Goal: Task Accomplishment & Management: Use online tool/utility

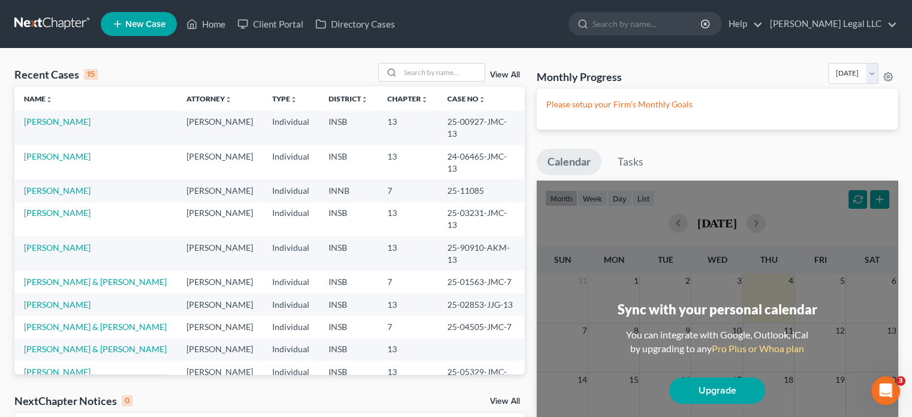
click at [496, 70] on div "View All" at bounding box center [451, 72] width 146 height 19
click at [496, 76] on link "View All" at bounding box center [505, 75] width 30 height 8
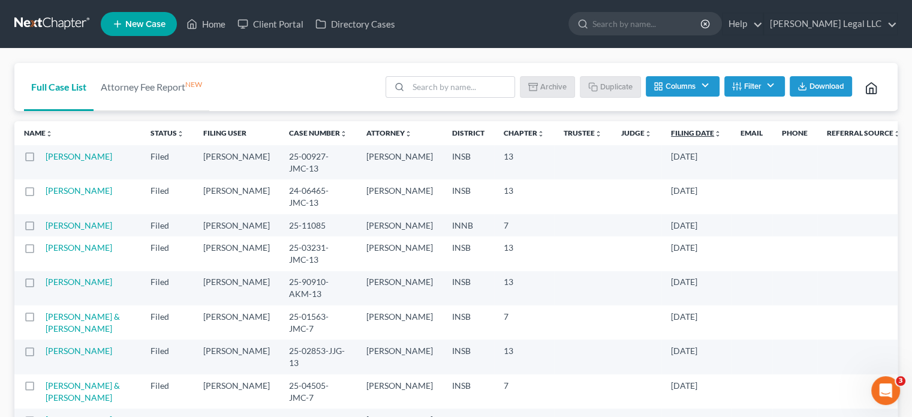
click at [671, 135] on link "Filing Date unfold_more expand_more expand_less" at bounding box center [696, 132] width 50 height 9
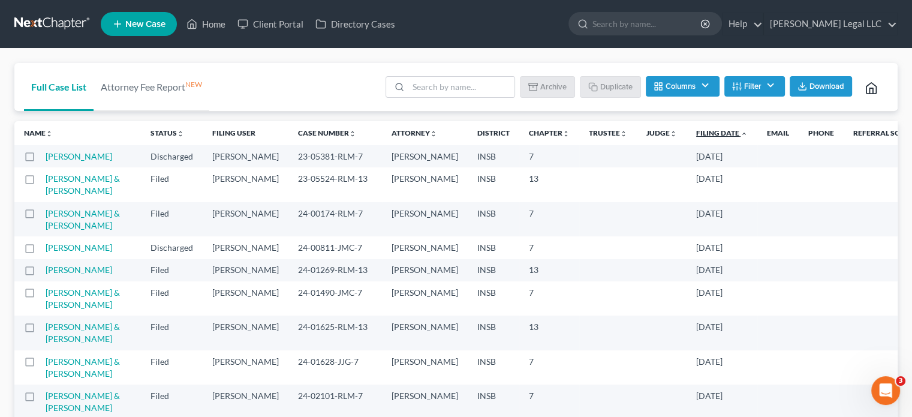
click at [696, 131] on link "Filing Date unfold_more expand_more expand_less" at bounding box center [722, 132] width 52 height 9
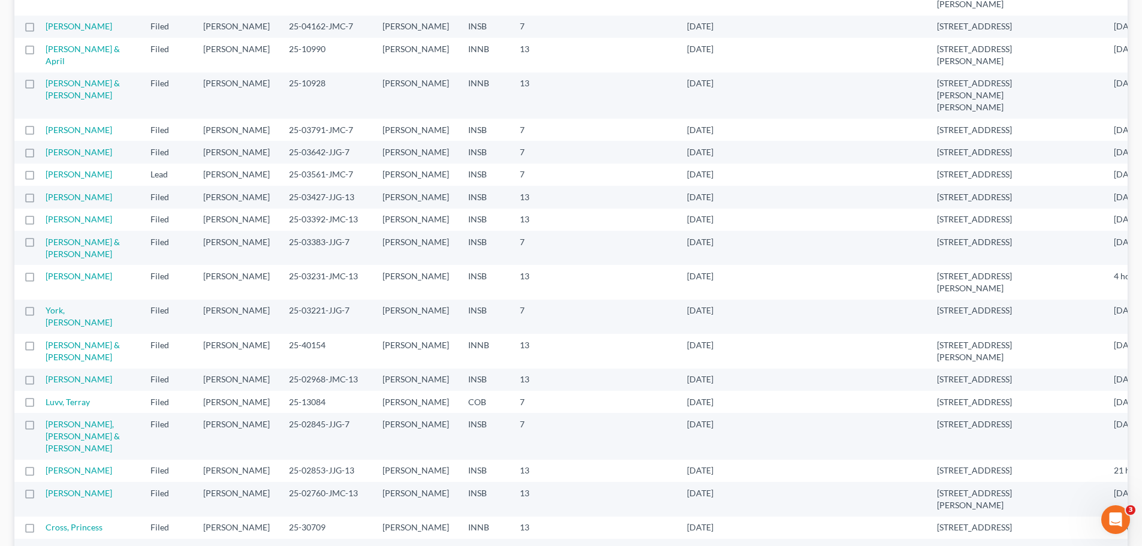
scroll to position [600, 0]
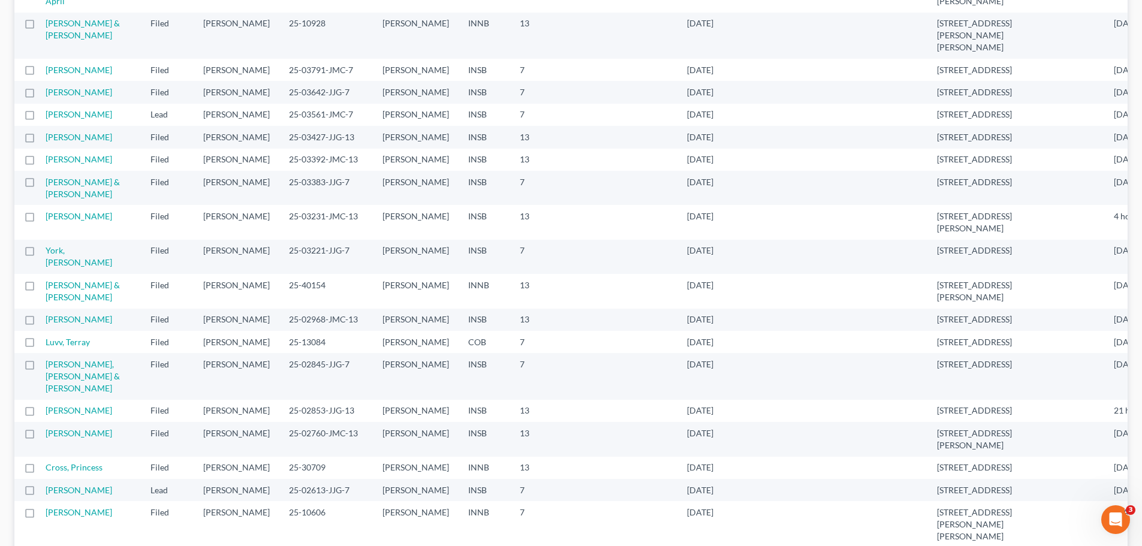
drag, startPoint x: 486, startPoint y: 360, endPoint x: 491, endPoint y: 318, distance: 42.8
click at [489, 320] on tbody "Hernandez, Jonathon Bankruptcy Filed (archived) Shawn Brock 25-05329-JMC-13 Sha…" at bounding box center [596, 292] width 1164 height 1493
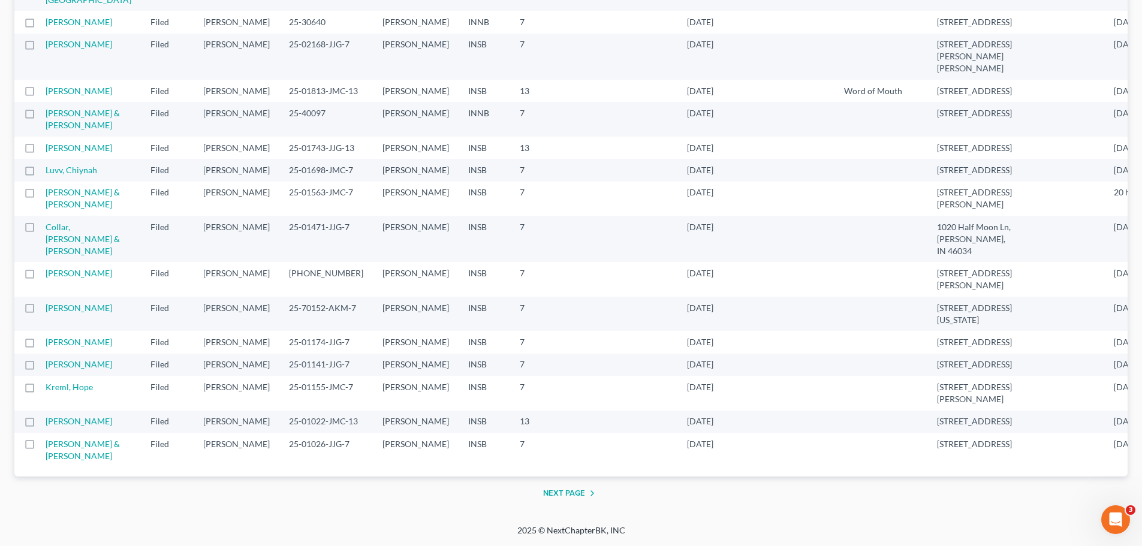
scroll to position [1459, 0]
click at [575, 416] on button "Next Page" at bounding box center [571, 493] width 56 height 14
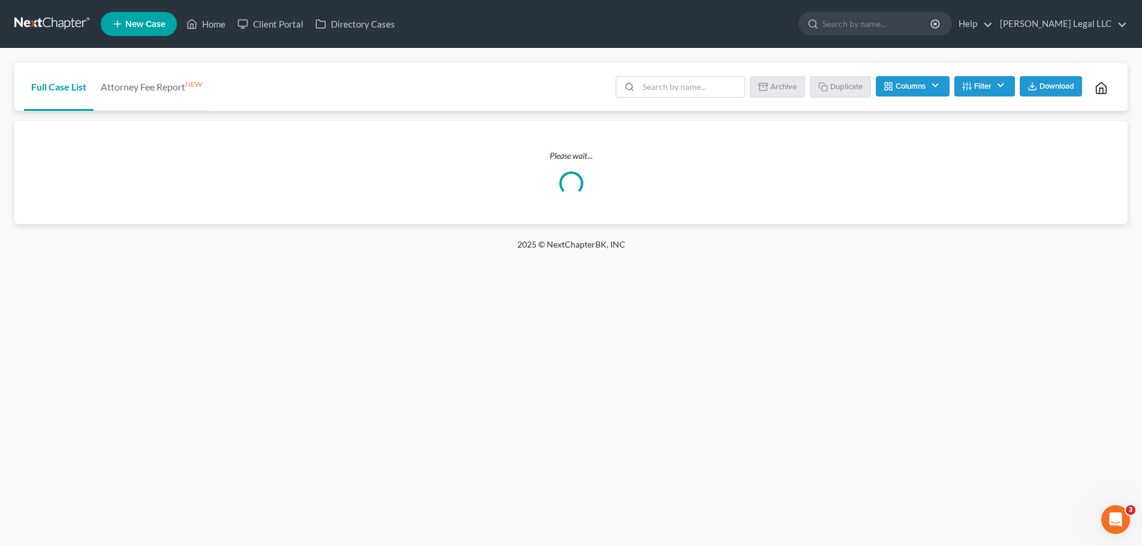
scroll to position [0, 0]
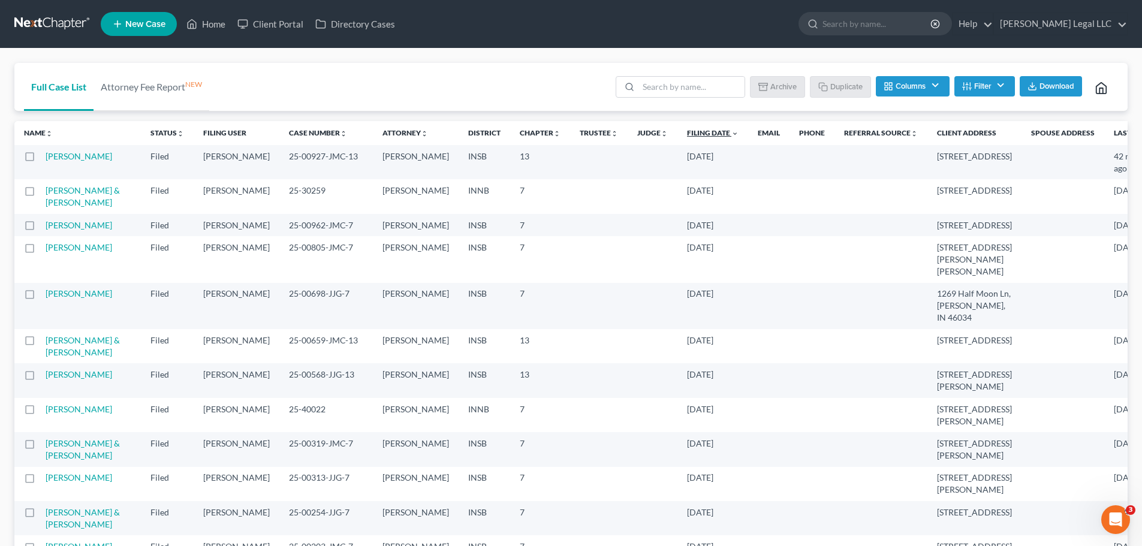
click at [687, 133] on link "Filing Date unfold_more expand_more expand_less" at bounding box center [713, 132] width 52 height 9
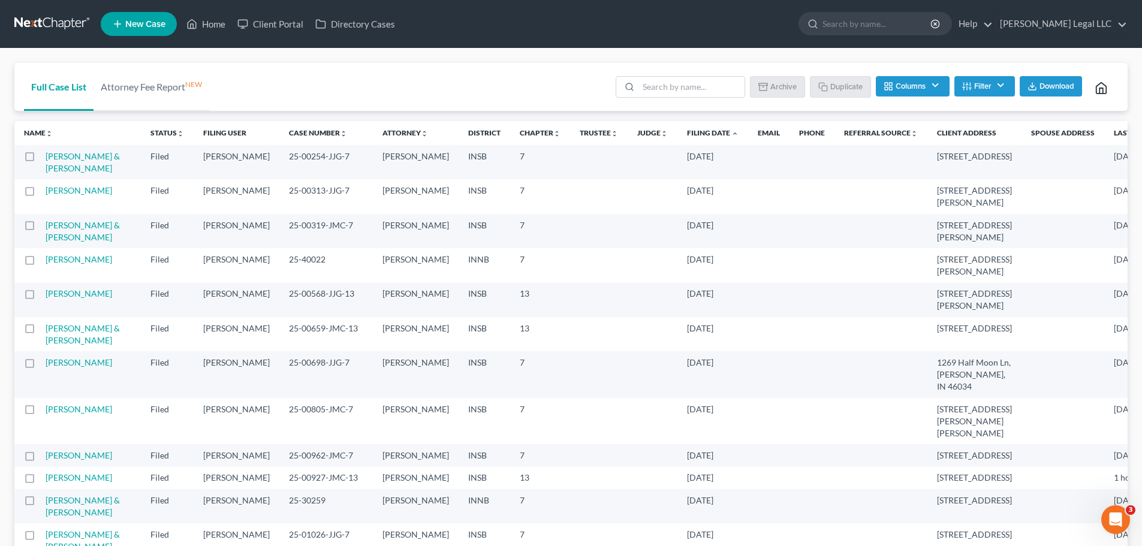
click at [687, 133] on link "Filing Date unfold_more expand_more expand_less" at bounding box center [713, 132] width 52 height 9
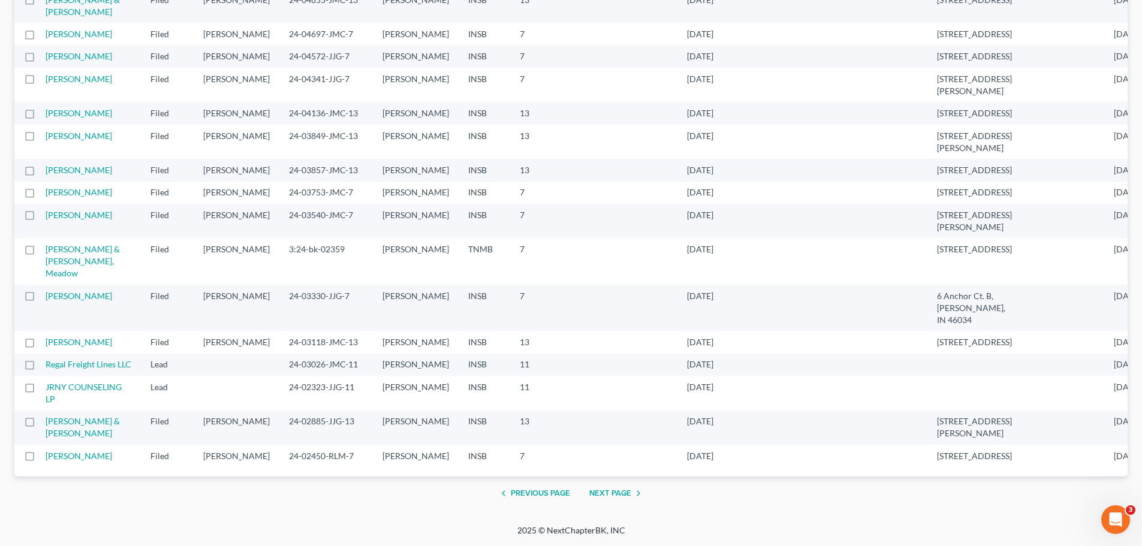
scroll to position [1519, 0]
click at [545, 416] on button "Previous Page" at bounding box center [533, 493] width 74 height 14
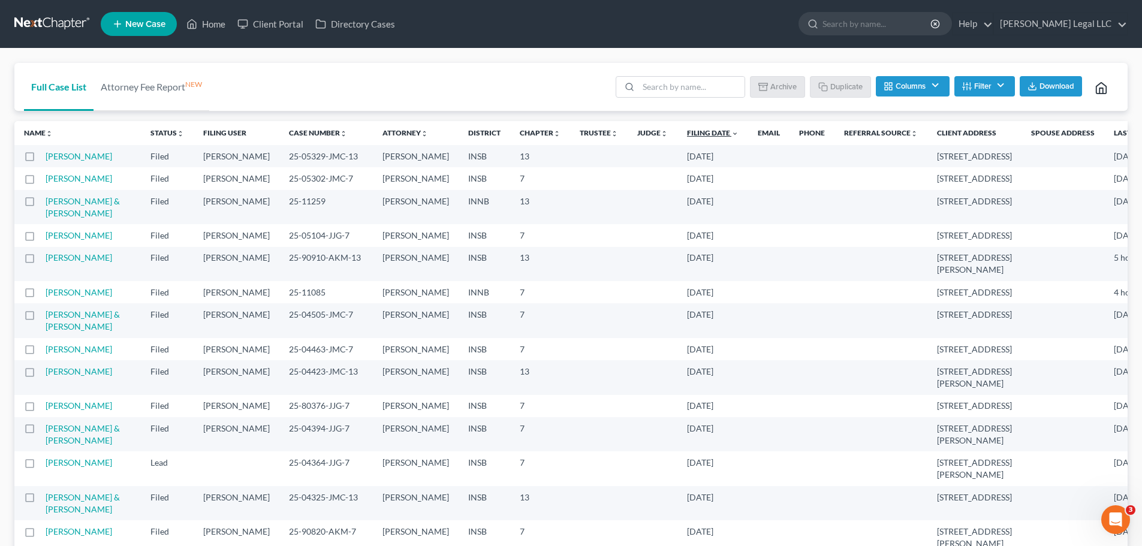
click at [687, 135] on link "Filing Date unfold_more expand_more expand_less" at bounding box center [713, 132] width 52 height 9
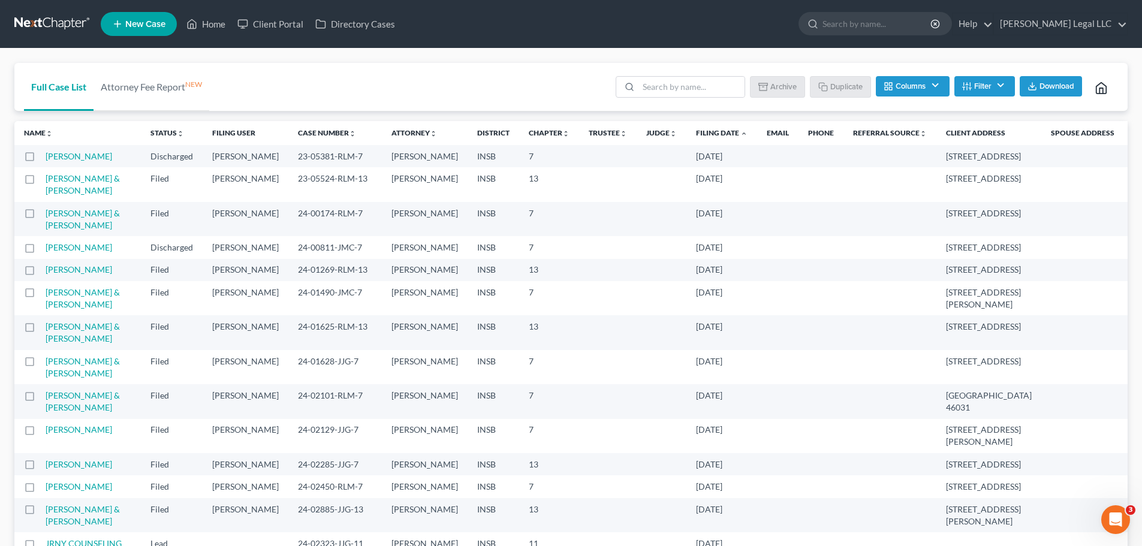
click at [696, 135] on link "Filing Date unfold_more expand_more expand_less" at bounding box center [722, 132] width 52 height 9
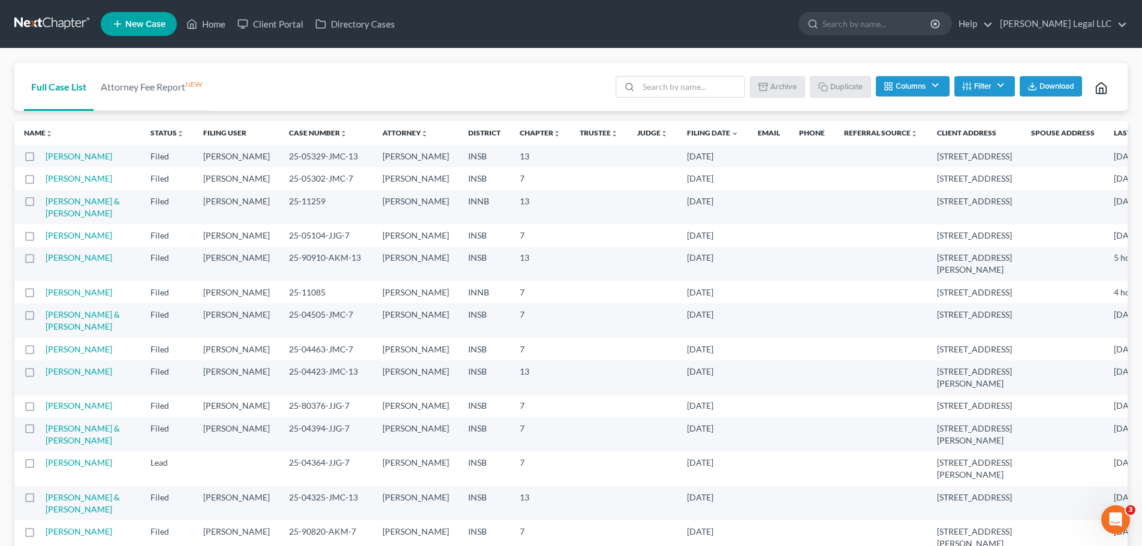
click at [911, 88] on button "Columns" at bounding box center [912, 86] width 73 height 20
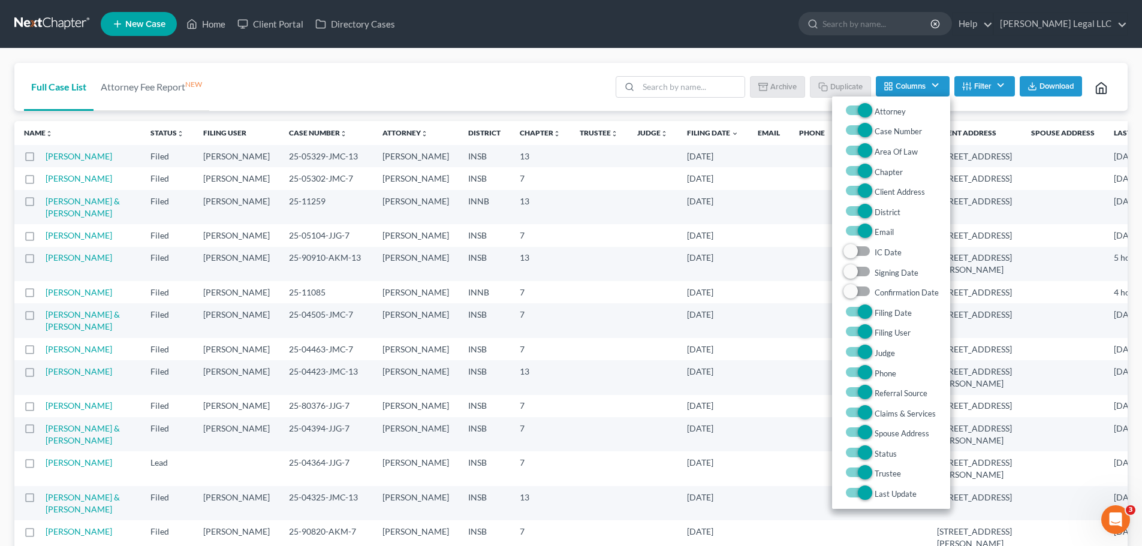
click at [911, 86] on button "Filter" at bounding box center [985, 86] width 61 height 20
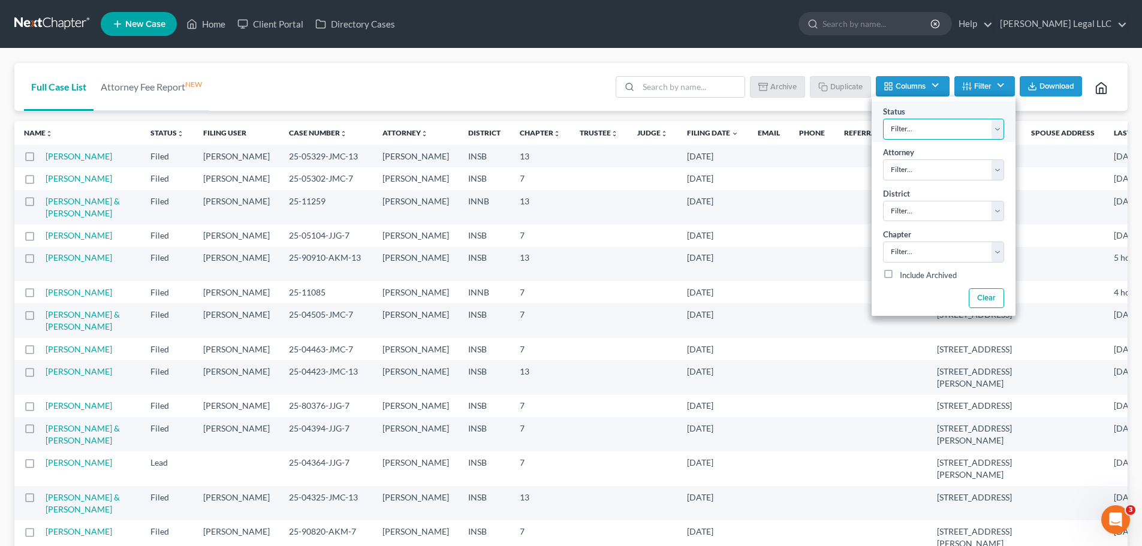
click at [911, 126] on select "Filter... Discharged Discharged & Reported Discharge Litigation Dismissal Notic…" at bounding box center [943, 129] width 121 height 21
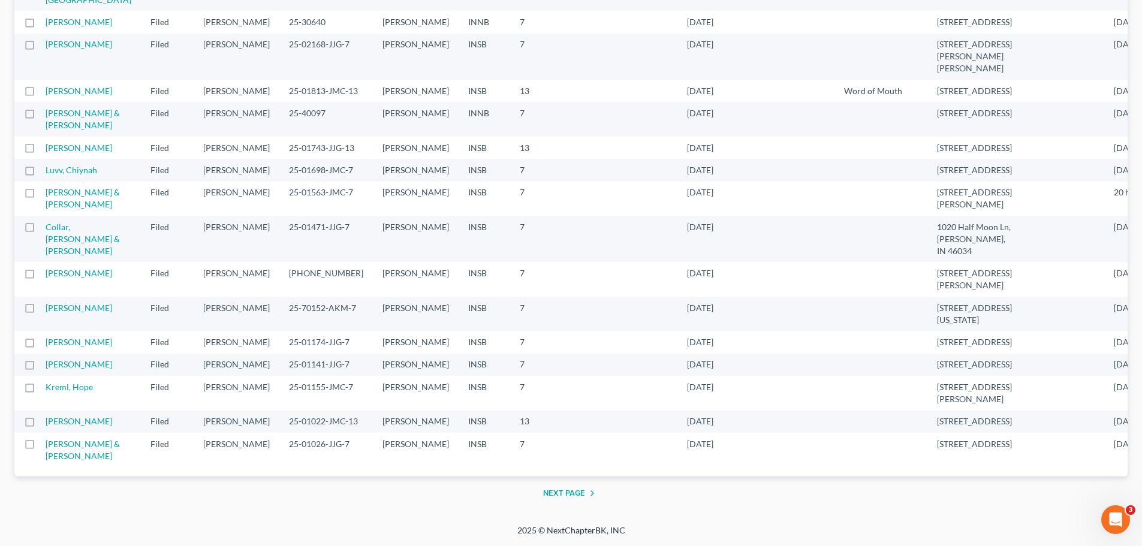
scroll to position [1459, 0]
click at [576, 416] on button "Next Page" at bounding box center [571, 493] width 56 height 14
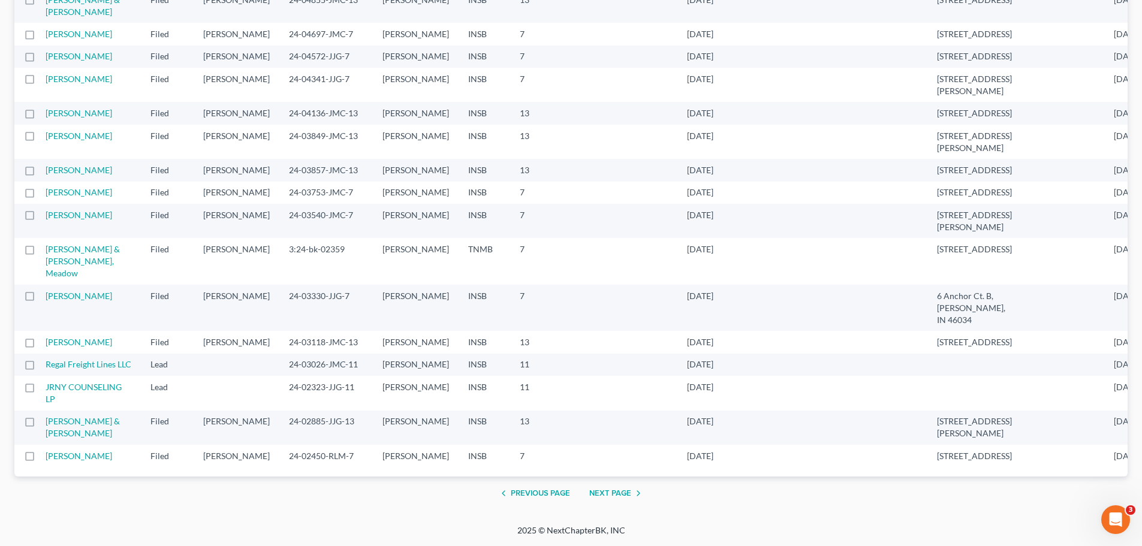
scroll to position [1519, 0]
click at [607, 416] on button "Next Page" at bounding box center [617, 493] width 56 height 14
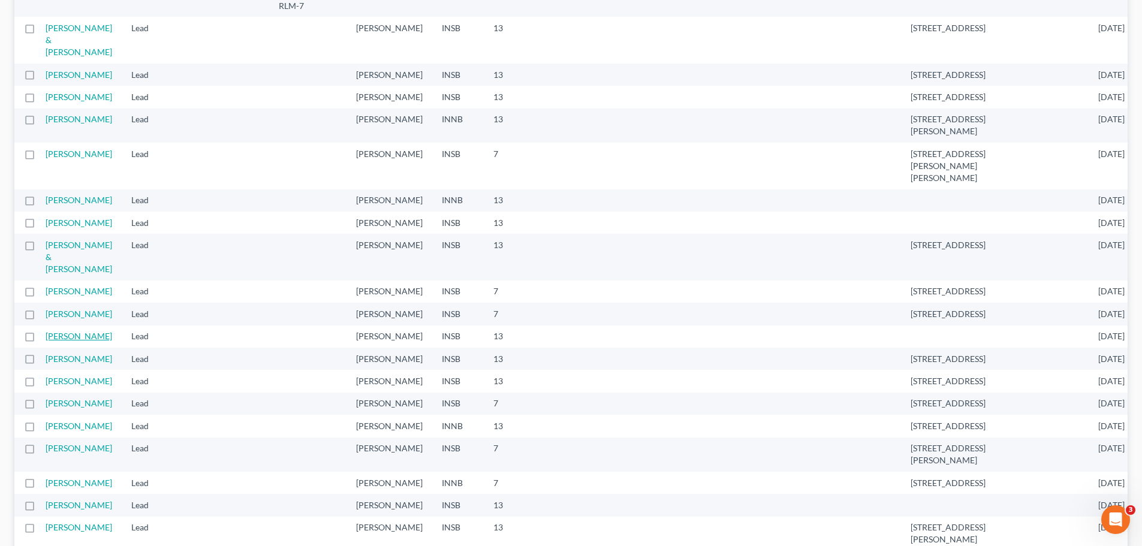
scroll to position [519, 0]
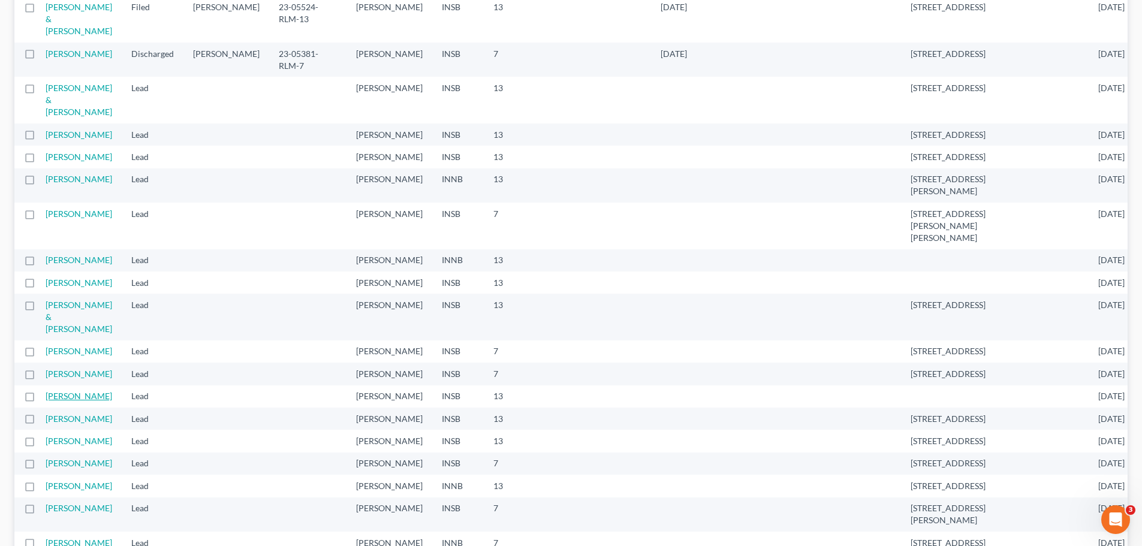
click at [72, 391] on link "Browning, Stephen" at bounding box center [79, 396] width 67 height 10
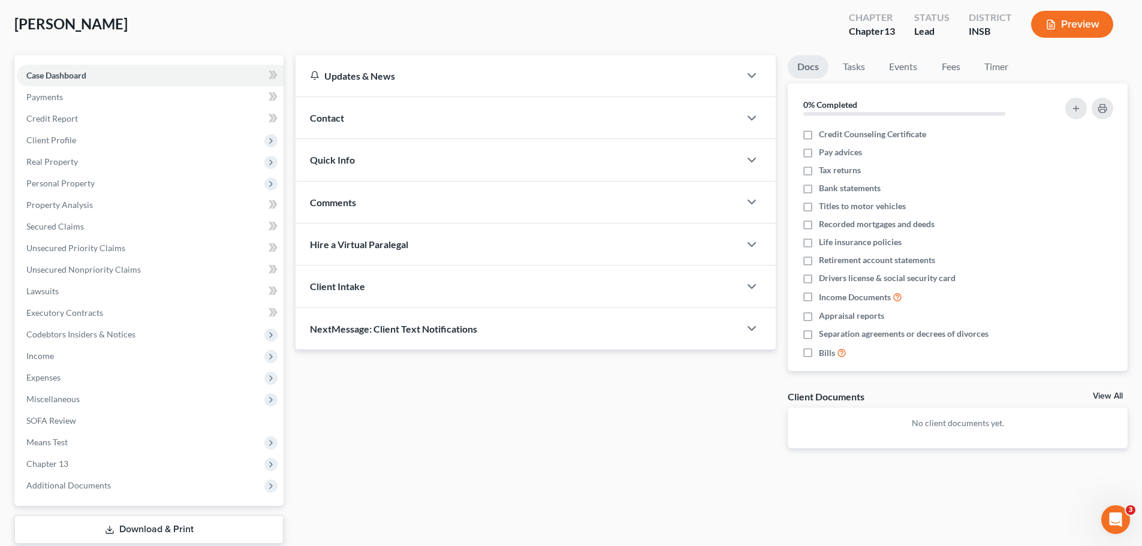
scroll to position [134, 0]
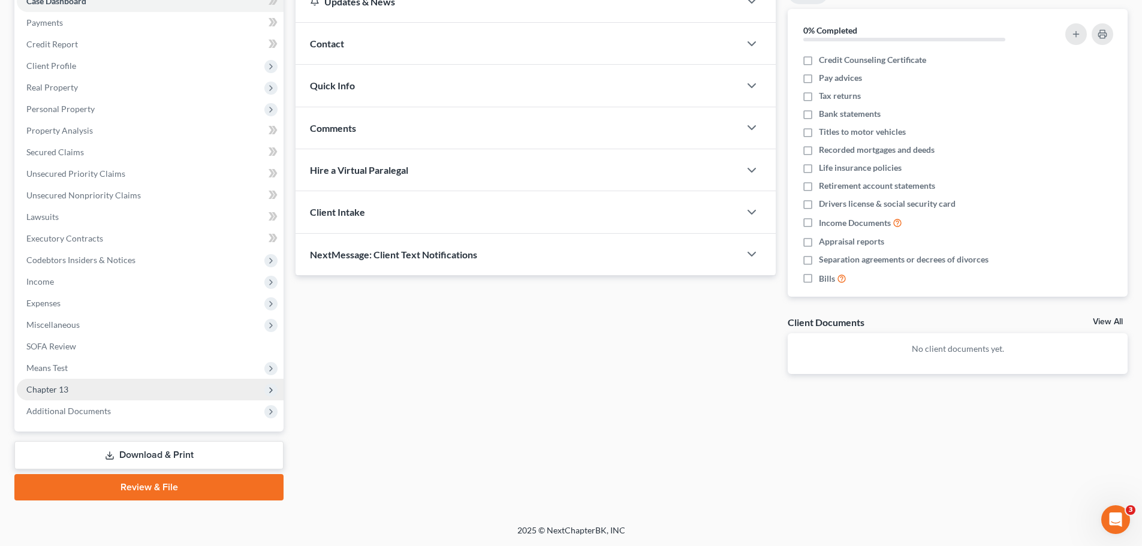
click at [47, 389] on span "Chapter 13" at bounding box center [47, 389] width 42 height 10
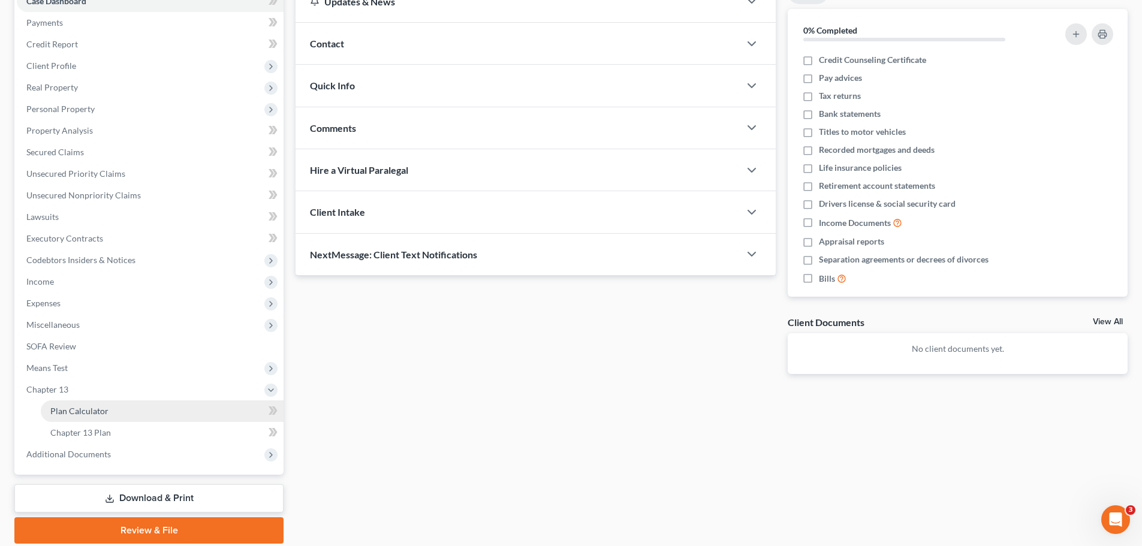
click at [68, 402] on link "Plan Calculator" at bounding box center [162, 412] width 243 height 22
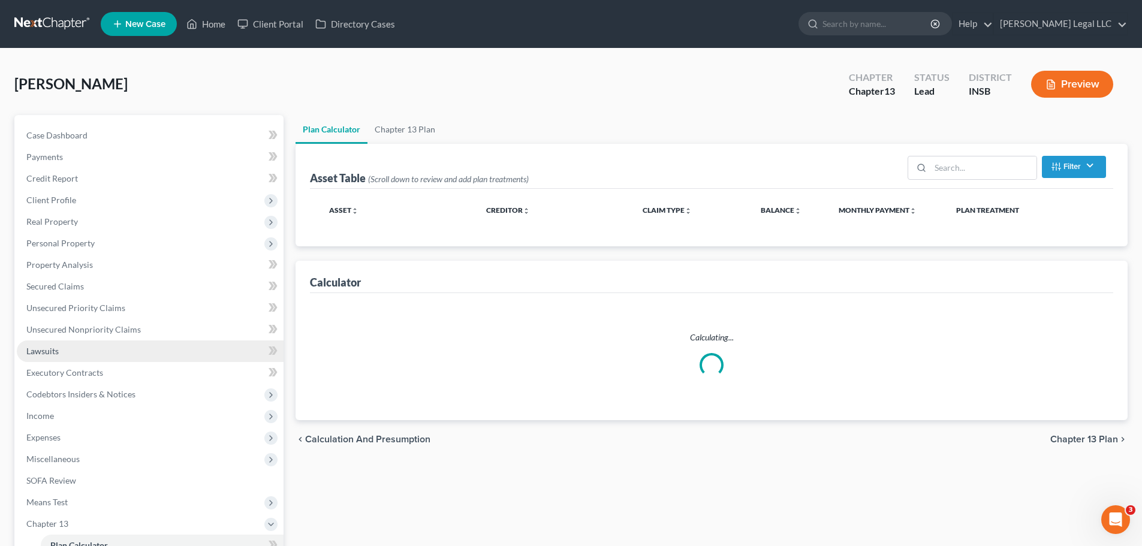
select select "59"
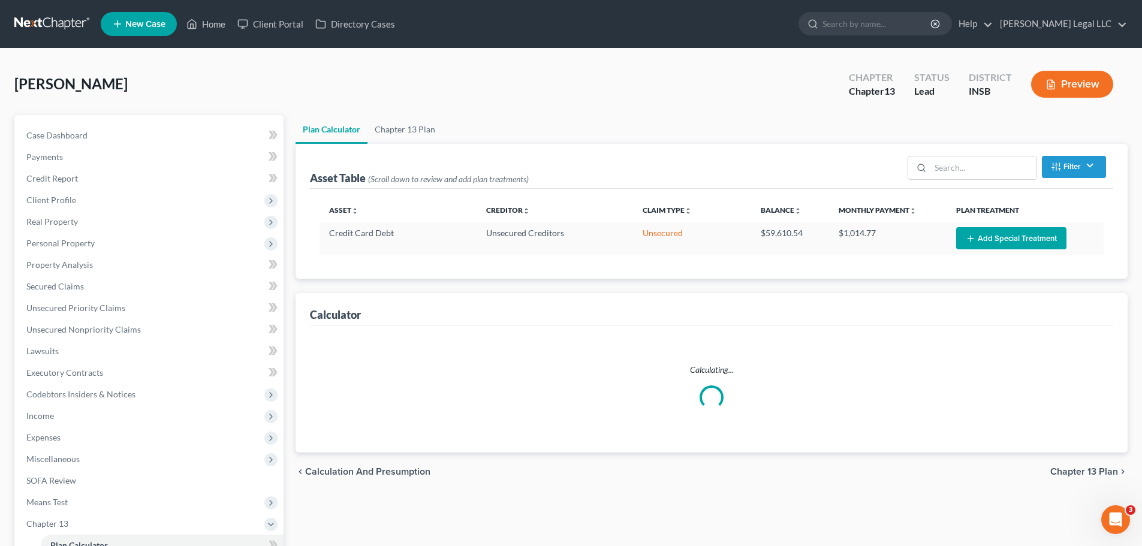
select select "59"
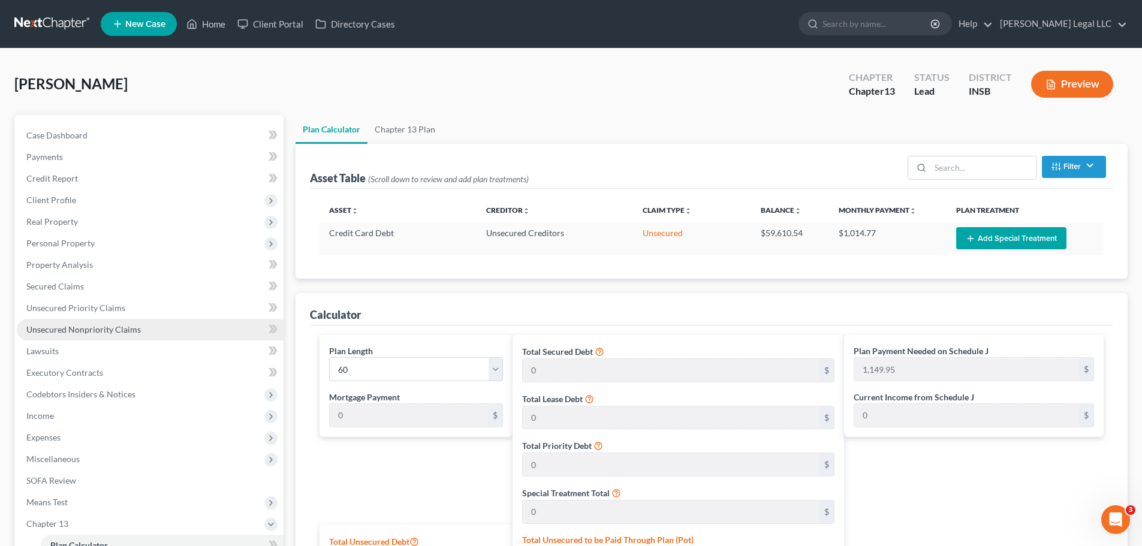
click at [136, 328] on span "Unsecured Nonpriority Claims" at bounding box center [83, 329] width 115 height 10
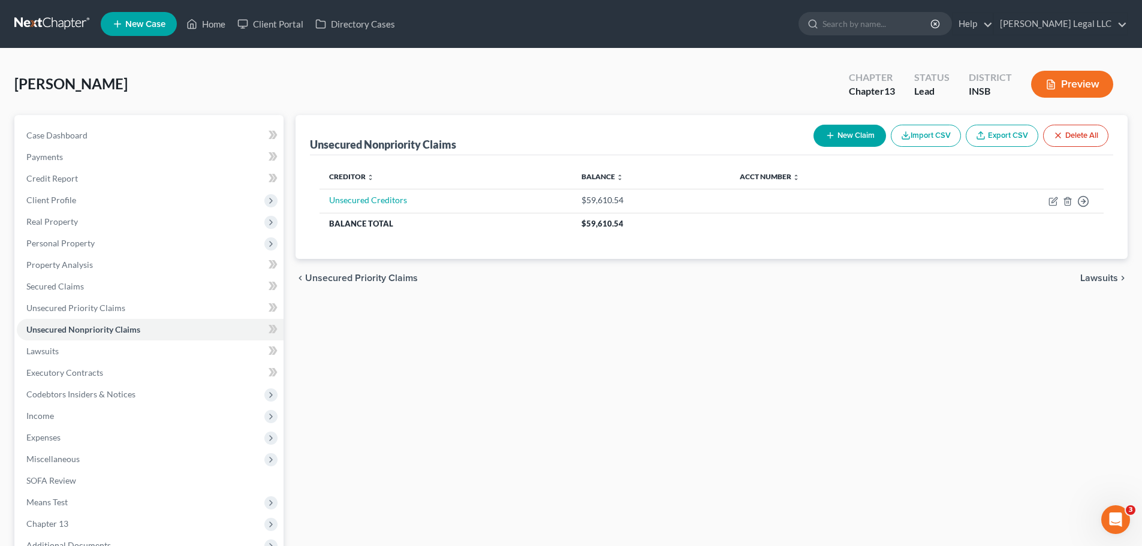
click at [911, 136] on button "Import CSV" at bounding box center [926, 136] width 70 height 22
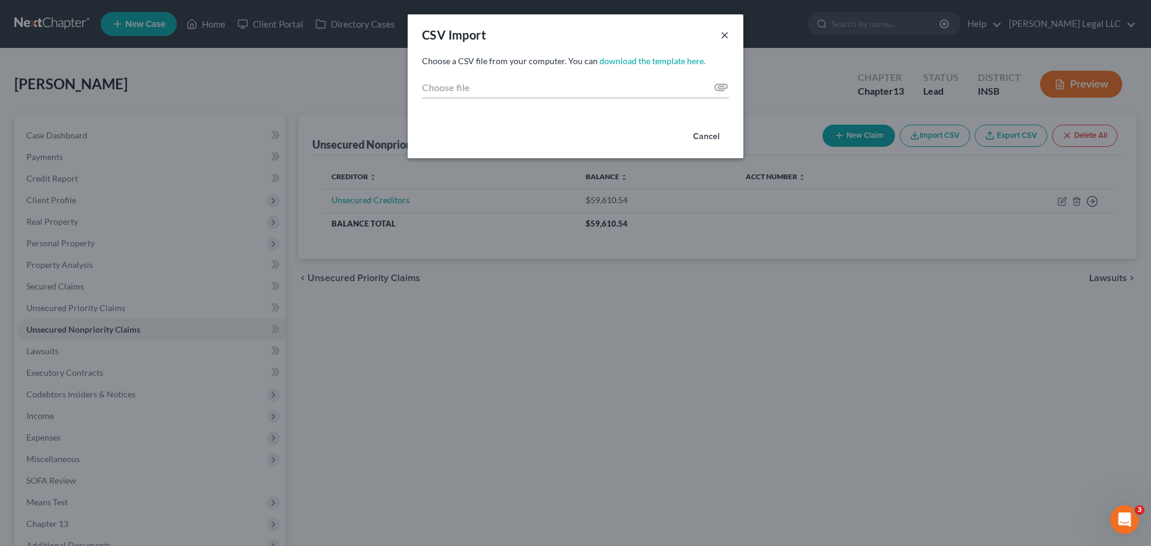
click at [725, 41] on button "×" at bounding box center [725, 35] width 8 height 14
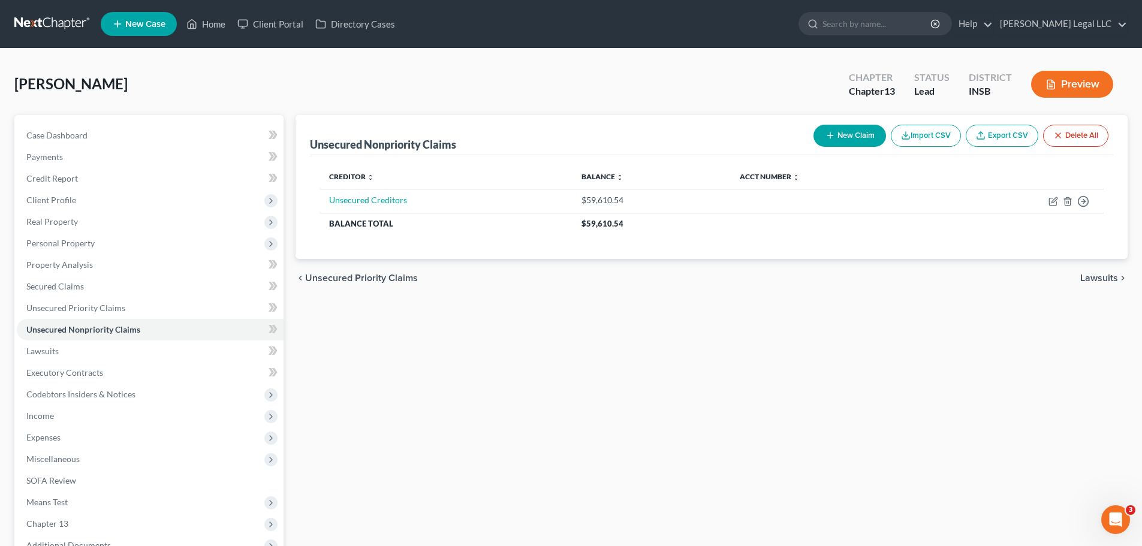
click at [843, 125] on button "New Claim" at bounding box center [850, 136] width 73 height 22
select select "0"
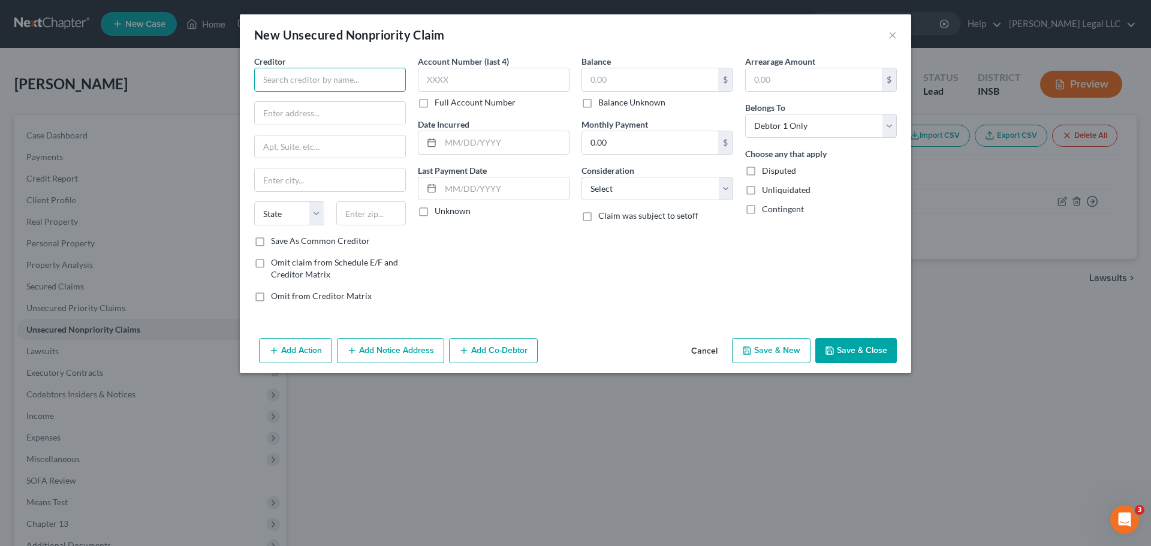
click at [346, 76] on input "text" at bounding box center [330, 80] width 152 height 24
type input "Student Loans"
click at [600, 79] on input "text" at bounding box center [650, 79] width 136 height 23
type input "19,835"
drag, startPoint x: 670, startPoint y: 218, endPoint x: 672, endPoint y: 192, distance: 25.9
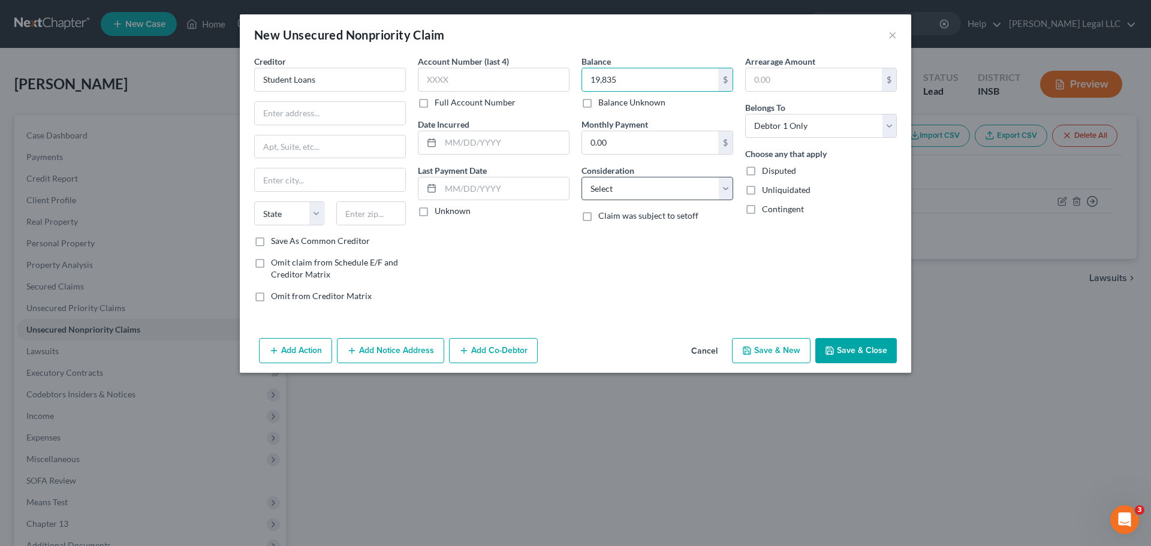
click at [671, 216] on span "Claim was subject to setoff" at bounding box center [648, 215] width 100 height 10
click at [672, 192] on select "Select Cable / Satellite Services Collection Agency Credit Card Debt Debt Couns…" at bounding box center [658, 189] width 152 height 24
select select "17"
click at [582, 177] on select "Select Cable / Satellite Services Collection Agency Credit Card Debt Debt Couns…" at bounding box center [658, 189] width 152 height 24
click at [610, 260] on div "Balance 19,835.00 $ Balance Unknown Balance Undetermined 19,835 $ Balance Unkno…" at bounding box center [658, 183] width 164 height 257
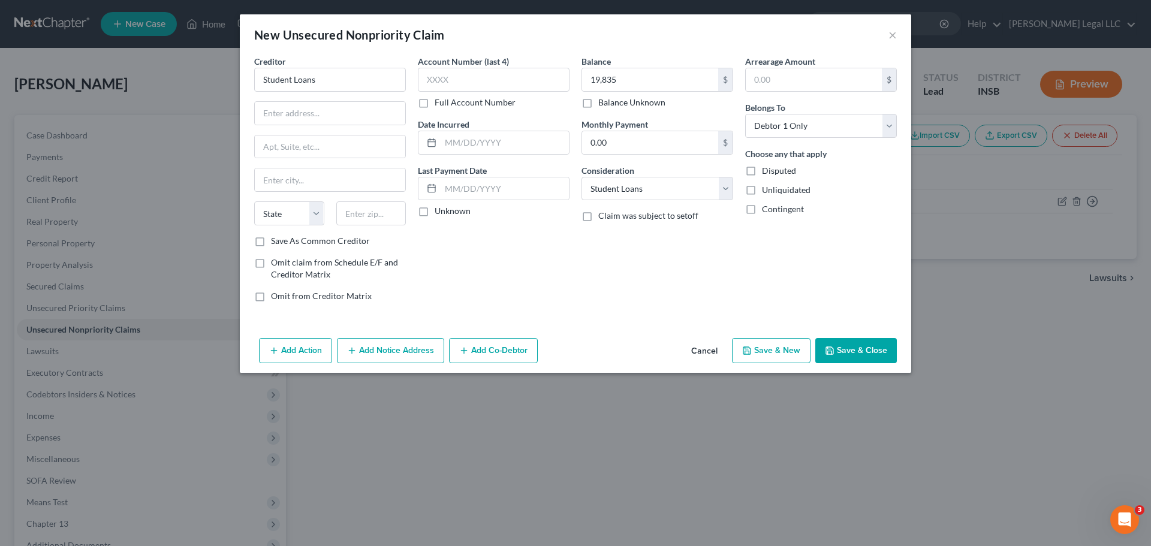
click at [838, 347] on button "Save & Close" at bounding box center [856, 350] width 82 height 25
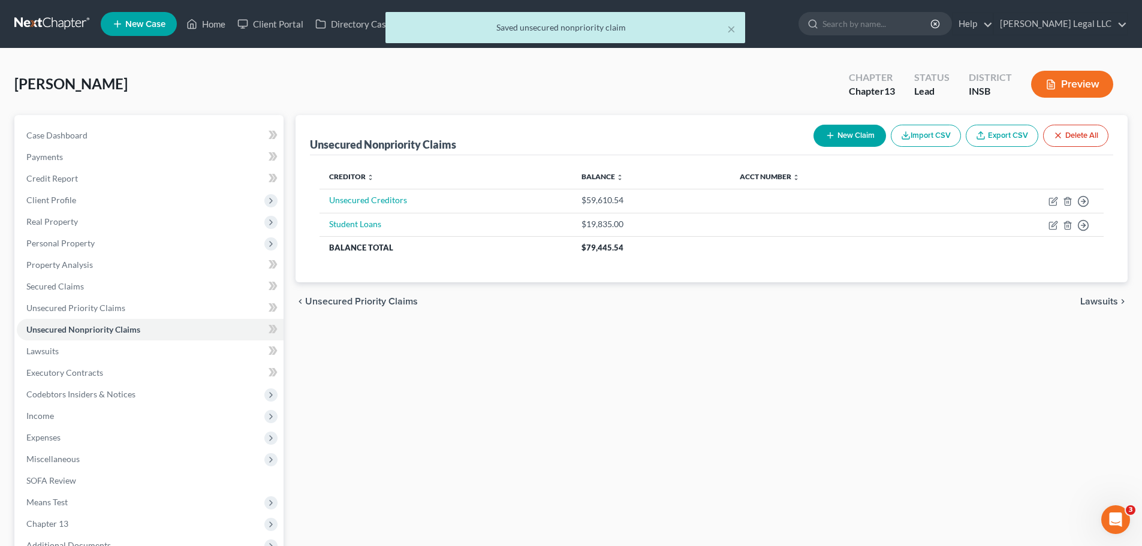
click at [687, 351] on div "Unsecured Nonpriority Claims New Claim Import CSV Export CSV Delete All Credito…" at bounding box center [712, 375] width 844 height 520
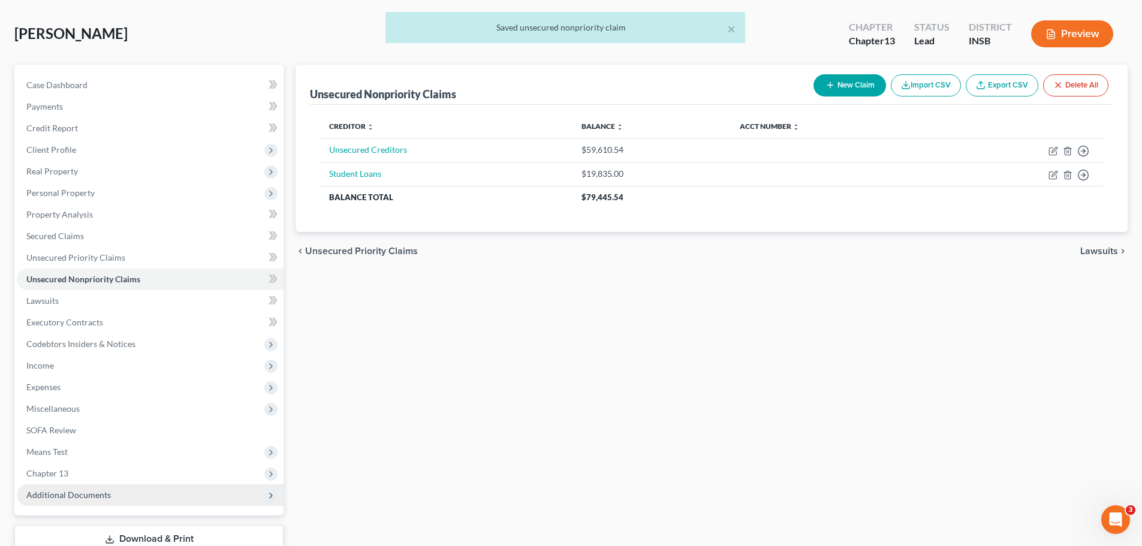
scroll to position [120, 0]
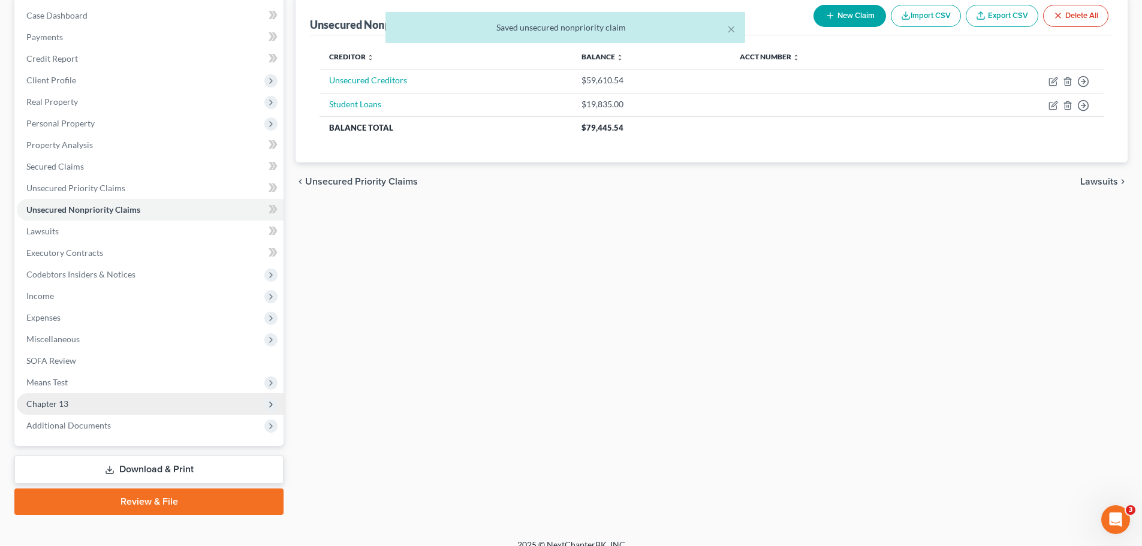
click at [77, 402] on span "Chapter 13" at bounding box center [150, 404] width 267 height 22
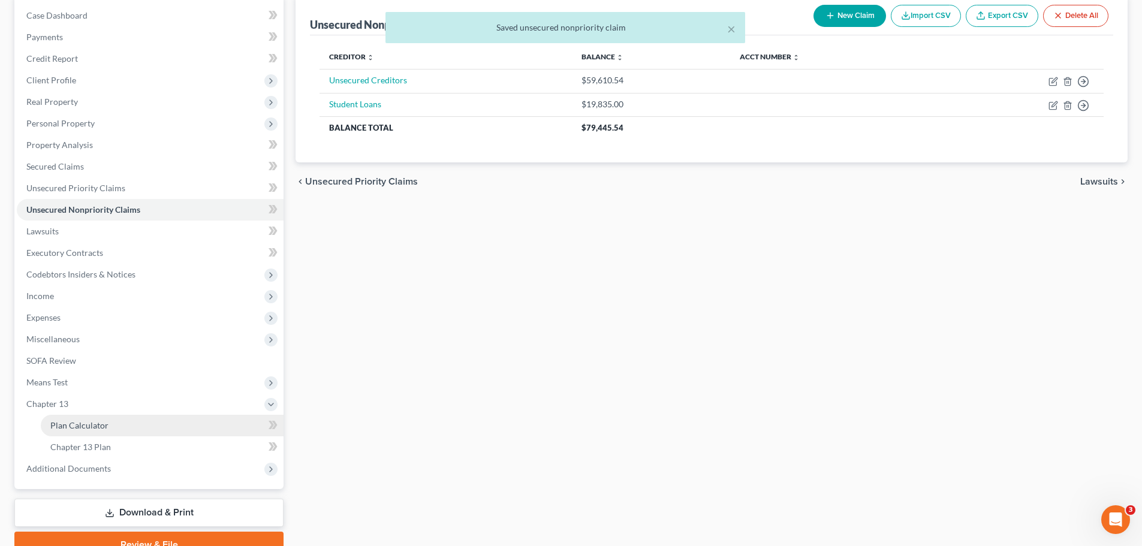
click at [81, 416] on span "Plan Calculator" at bounding box center [79, 425] width 58 height 10
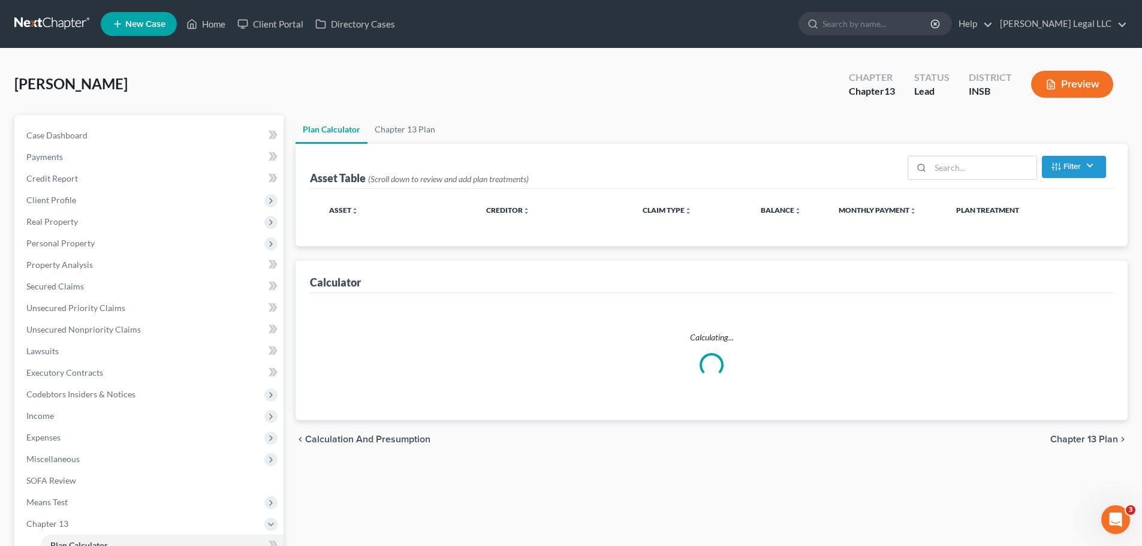
select select "59"
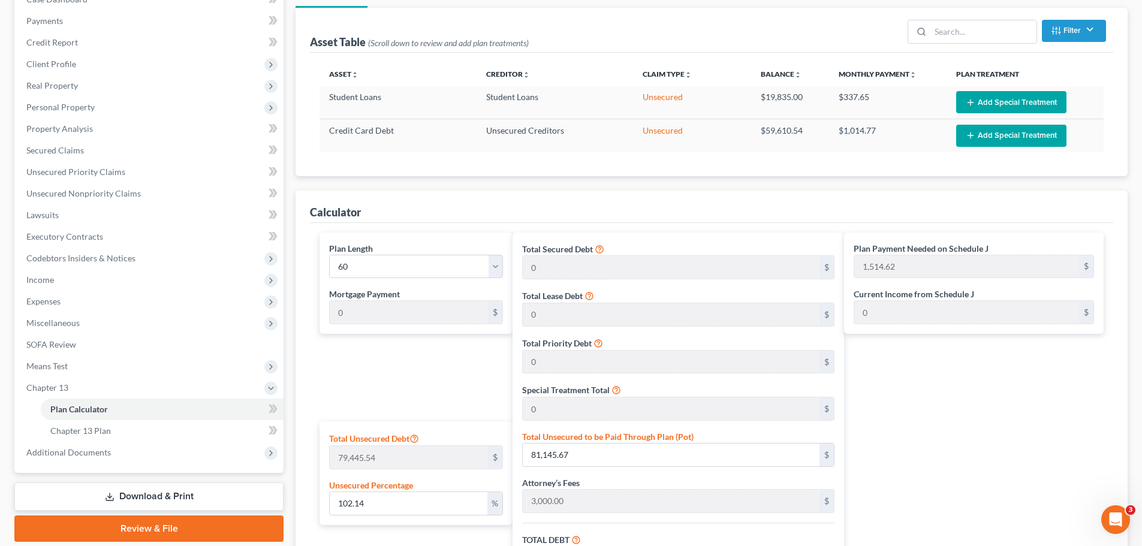
scroll to position [360, 0]
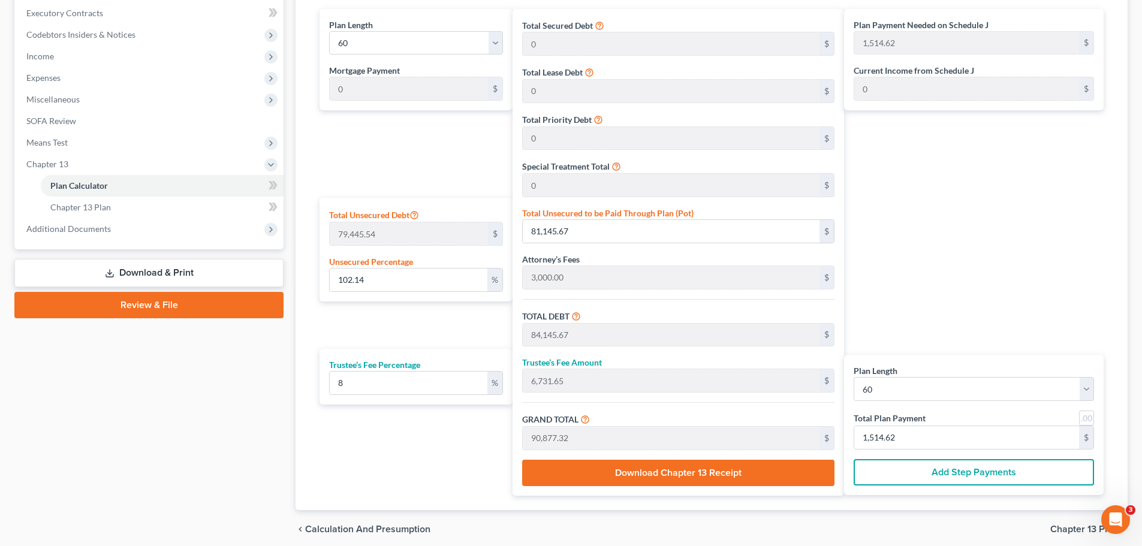
click at [835, 269] on div "Total Secured Debt 0 $ Total Lease Debt 0 $ Total Priority Debt 0 $ Special Tre…" at bounding box center [679, 252] width 332 height 487
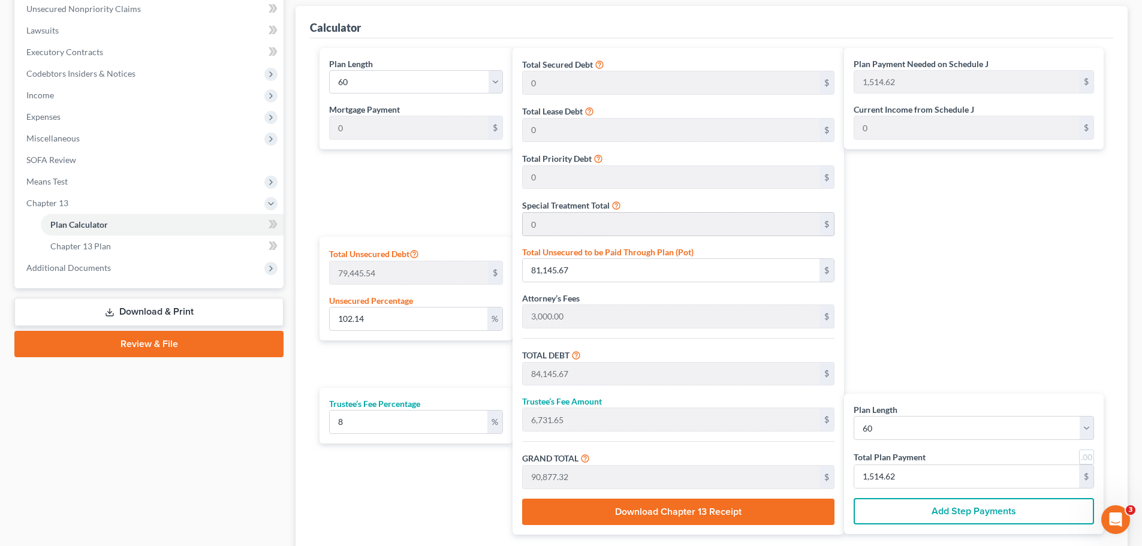
scroll to position [300, 0]
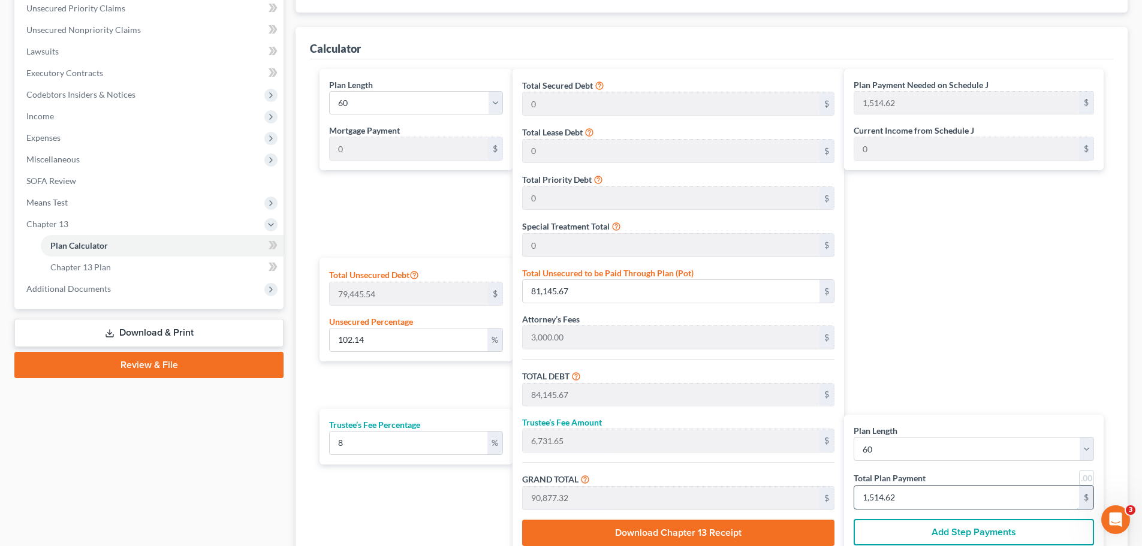
click at [896, 416] on input "1,514.62" at bounding box center [966, 497] width 225 height 23
click at [419, 333] on input "102.14" at bounding box center [409, 340] width 158 height 23
type input "1"
type input "794.45"
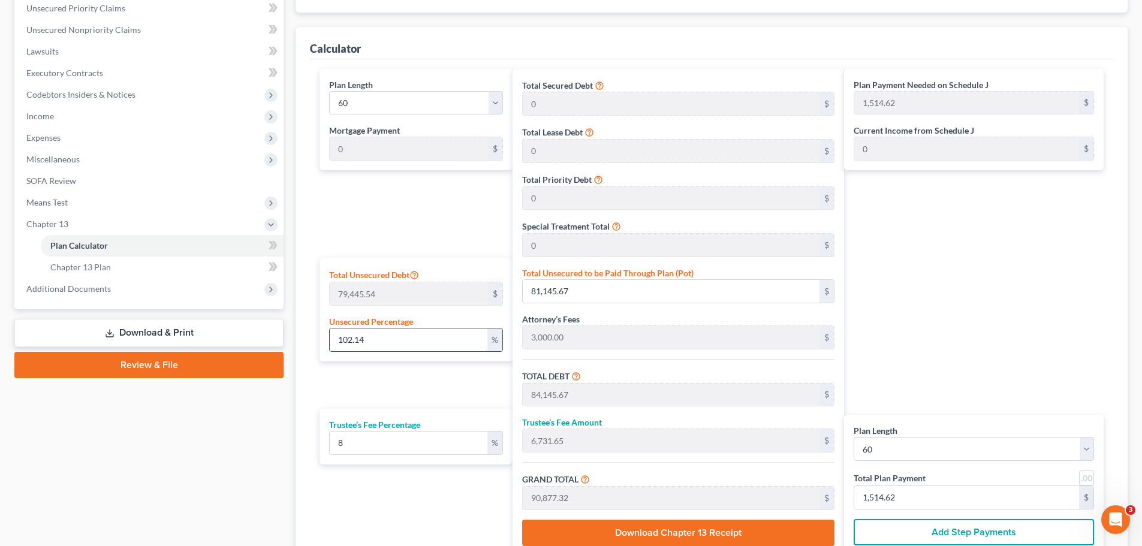
type input "3,794.45"
type input "303.55"
type input "4,098.01"
type input "68.30"
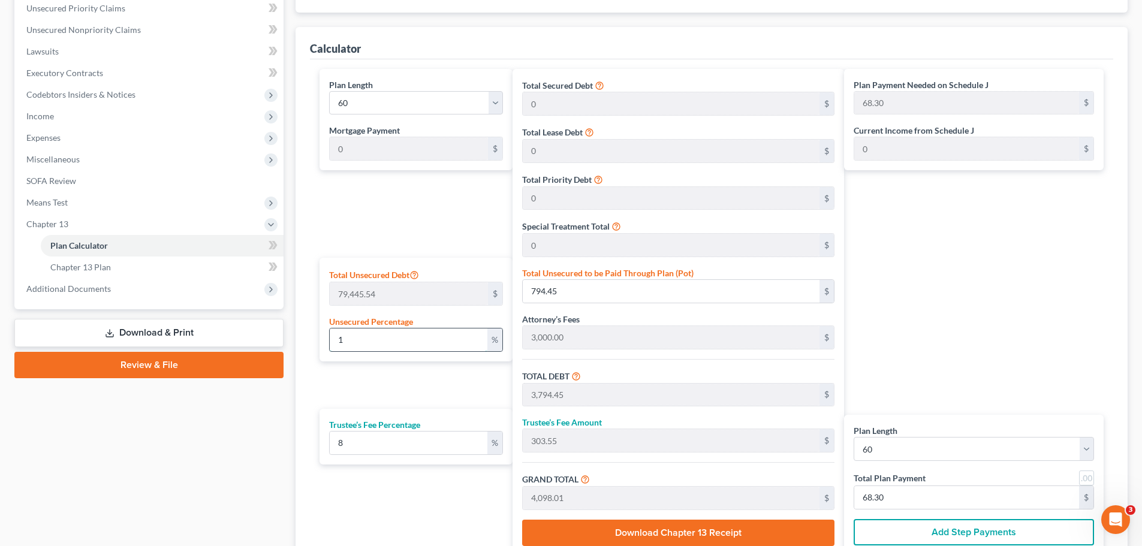
type input "10"
type input "7,944.55"
type input "10,944.55"
type input "875.56"
type input "11,820.11"
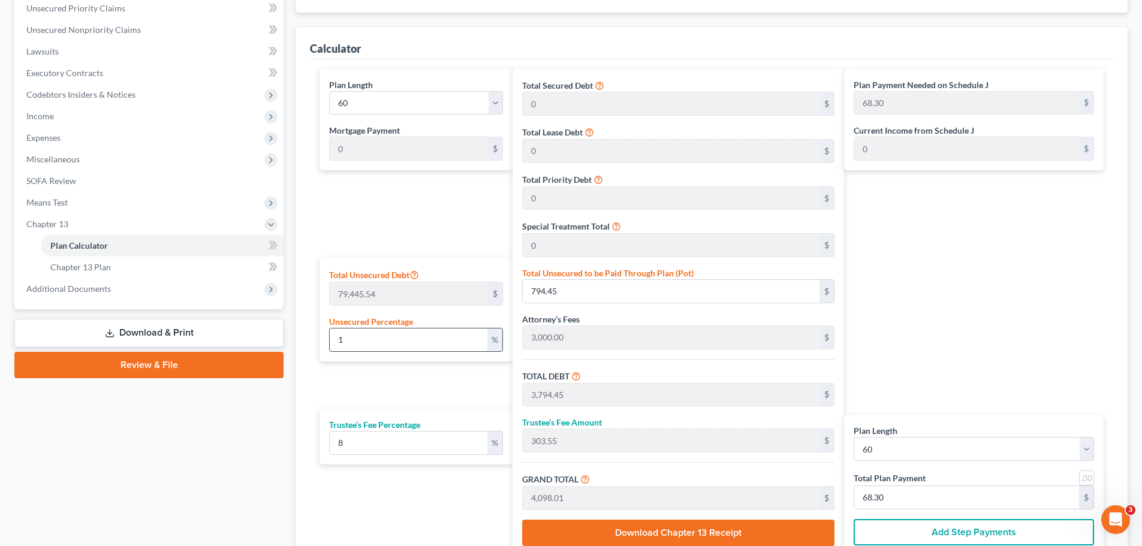
type input "197.00"
type input "100"
type input "79,445.54"
type input "82,445.54"
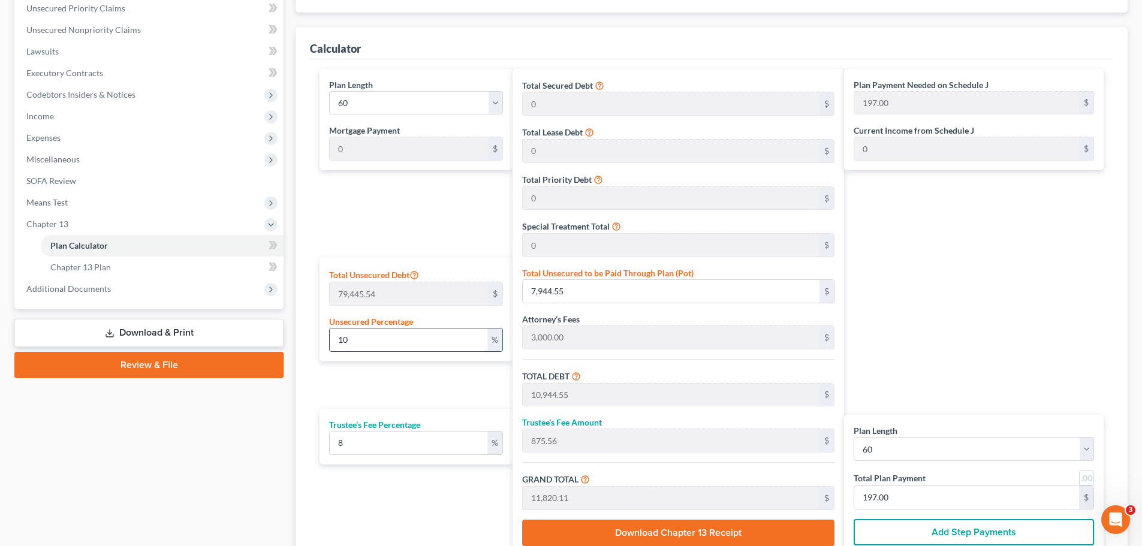
type input "6,595.64"
type input "89,041.18"
type input "1,484.01"
type input "100"
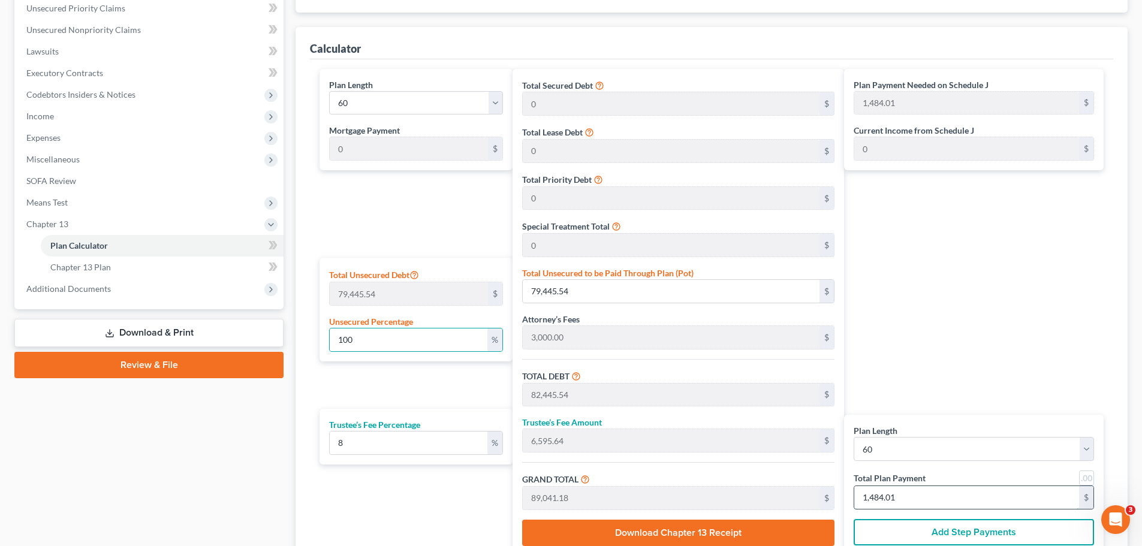
click at [910, 416] on input "1,484.01" at bounding box center [966, 497] width 225 height 23
type input "1"
type input "0"
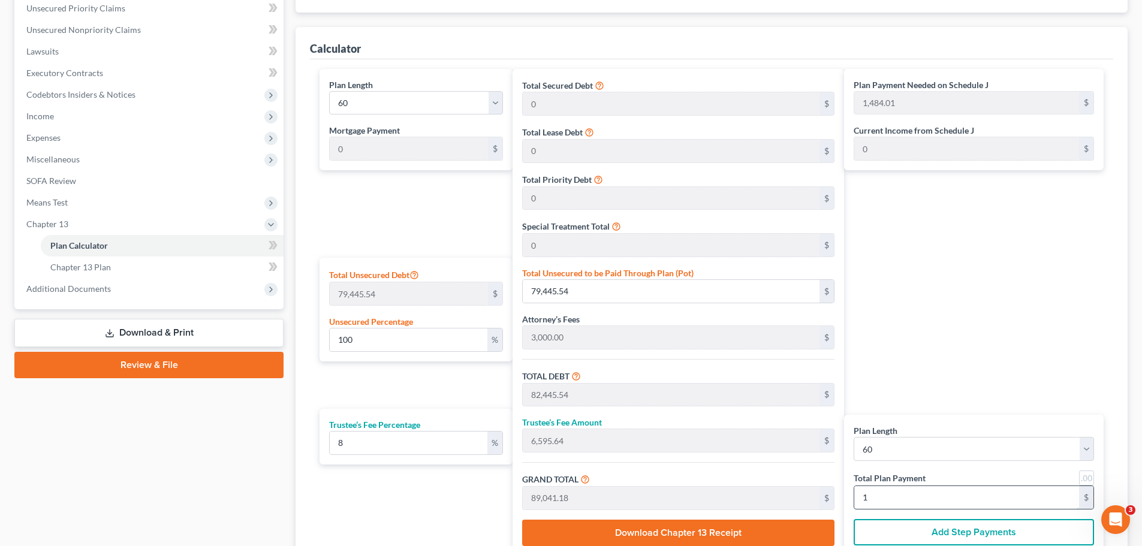
type input "833.33"
type input "66.66"
type input "900.00"
type input "15"
type input "6.71"
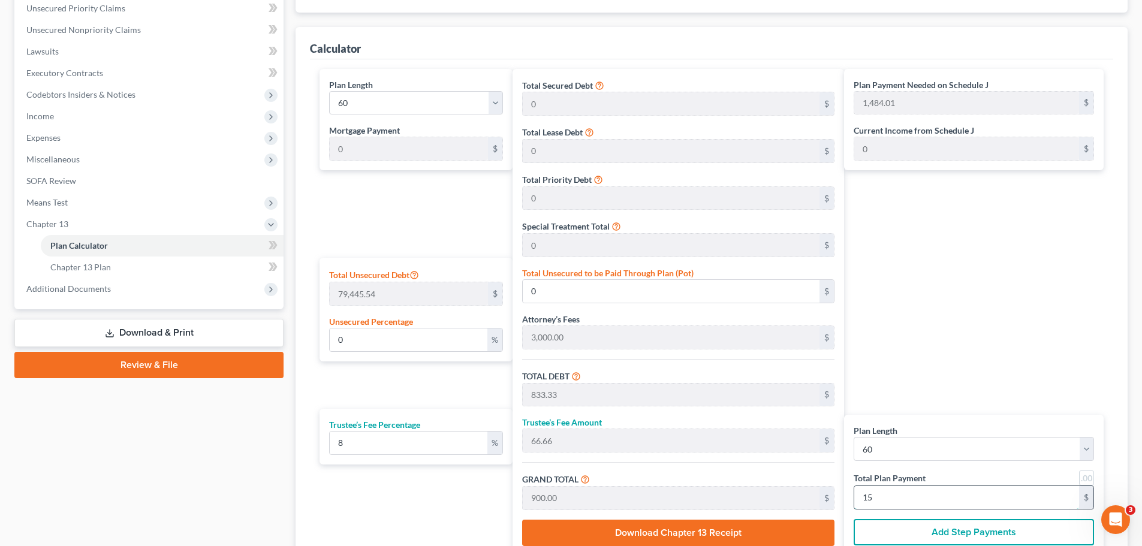
type input "5,333.33"
type input "8,333.33"
type input "666.66"
type input "9,000.00"
type input "150"
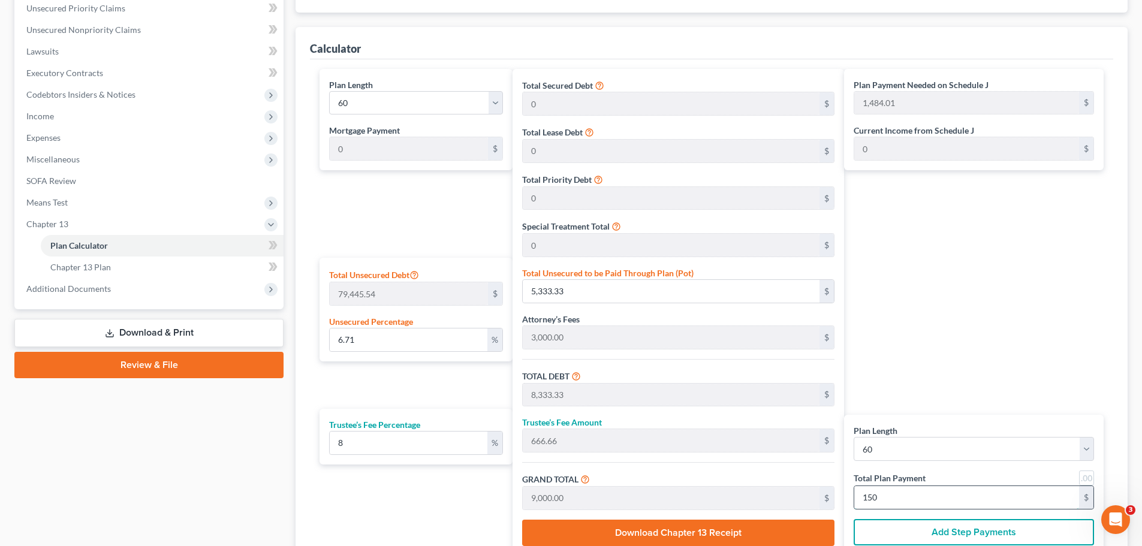
type input "101.12"
type input "80,333.33"
type input "83,333.33"
type input "6,666.66"
type input "90,000.00"
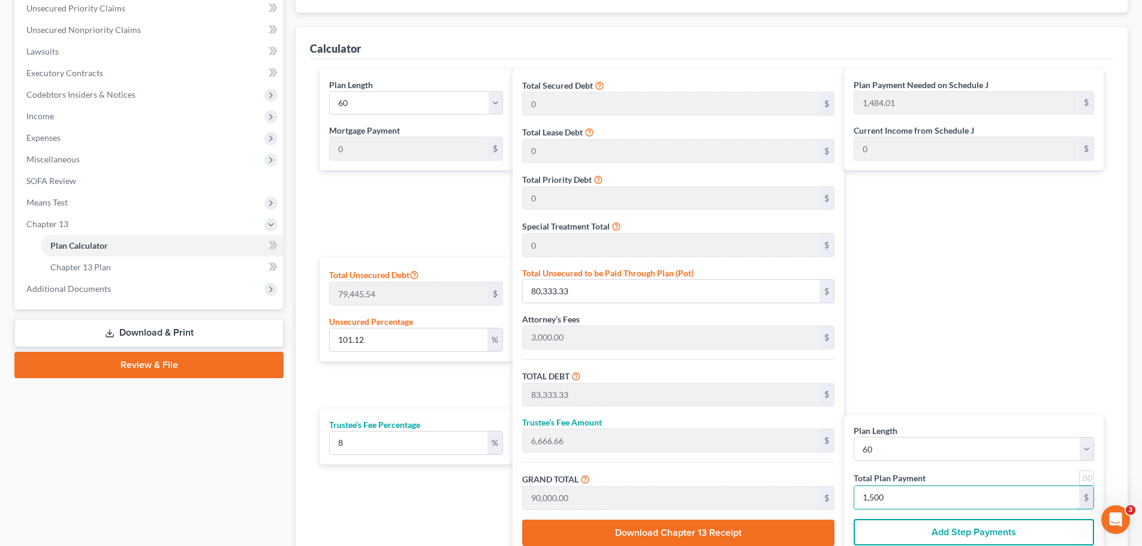
type input "1,500"
click at [911, 288] on div "Plan Payment Needed on Schedule J 1,484.01 $ Current Income from Schedule J 0 $…" at bounding box center [977, 312] width 266 height 487
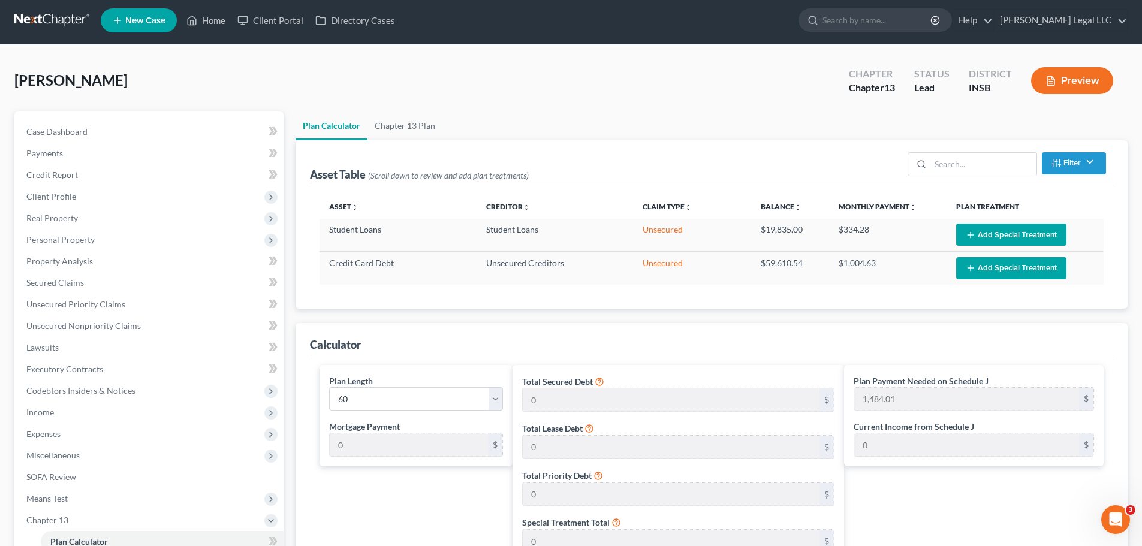
scroll to position [0, 0]
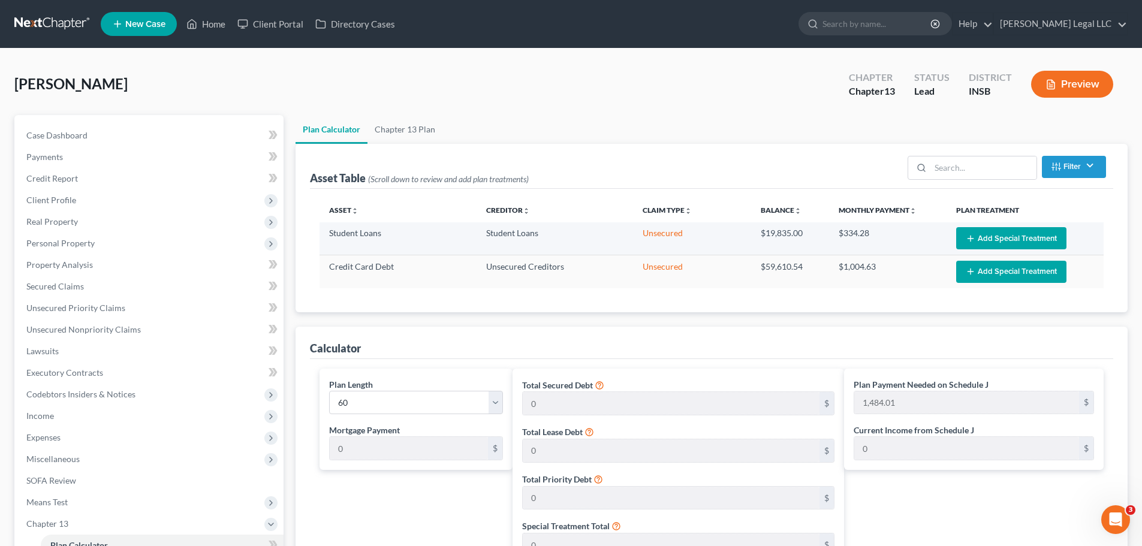
click at [911, 241] on button "Add Special Treatment" at bounding box center [1011, 238] width 110 height 22
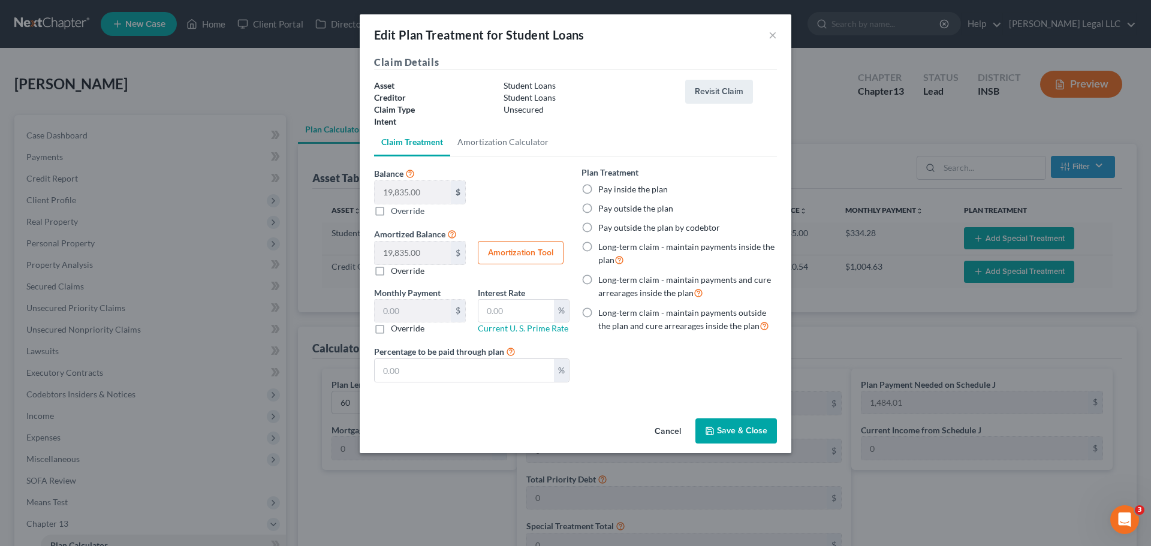
click at [598, 209] on label "Pay outside the plan" at bounding box center [635, 209] width 75 height 12
click at [603, 209] on input "Pay outside the plan" at bounding box center [607, 207] width 8 height 8
radio input "true"
click at [739, 416] on button "Save & Close" at bounding box center [737, 431] width 82 height 25
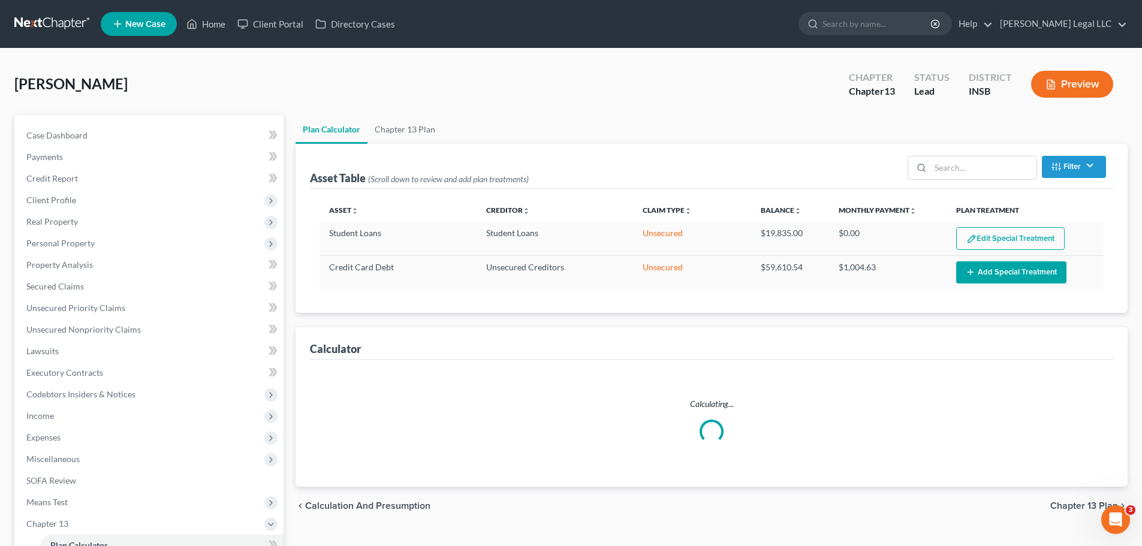
select select "59"
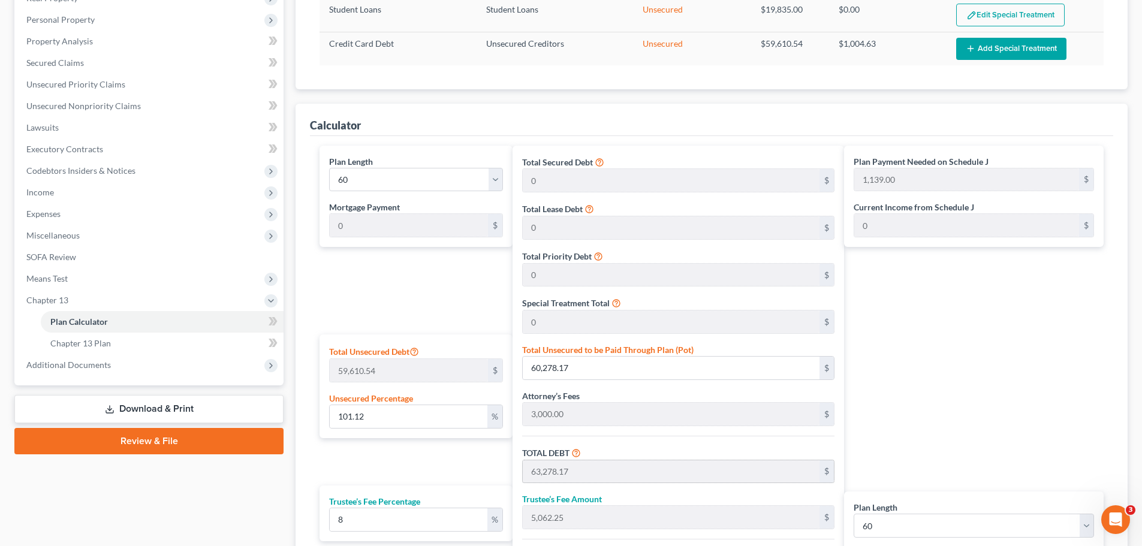
scroll to position [408, 0]
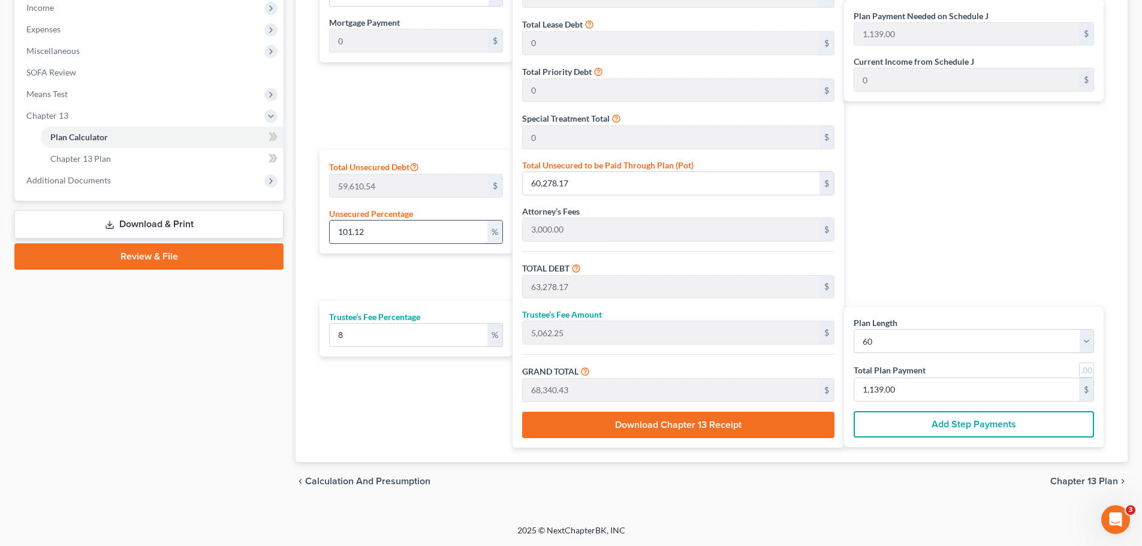
click at [404, 236] on input "101.12" at bounding box center [409, 232] width 158 height 23
type input "1"
type input "596.10"
type input "3,596.10"
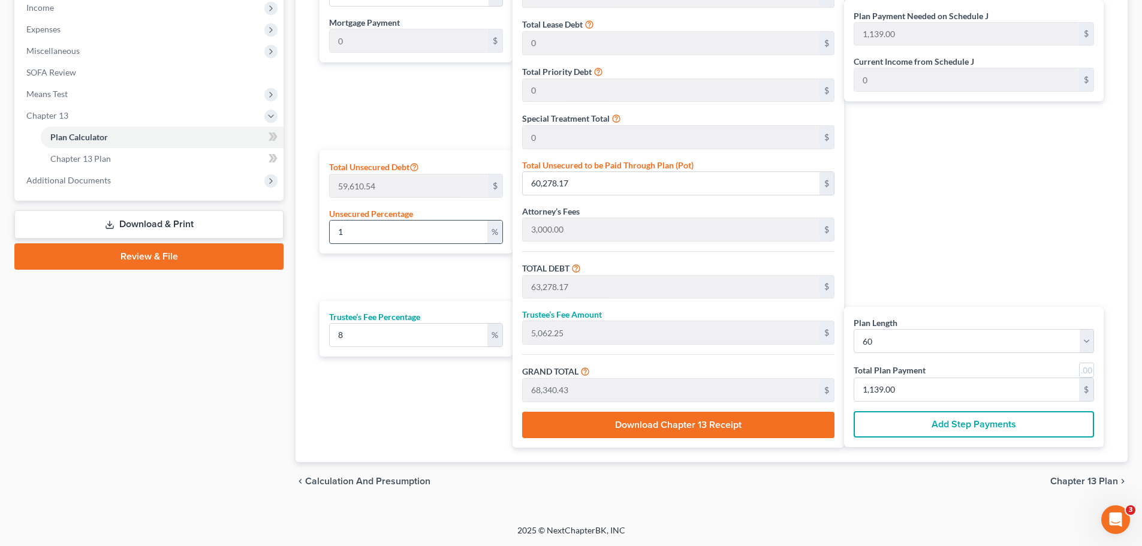
type input "287.68"
type input "3,883.79"
type input "64.72"
type input "10"
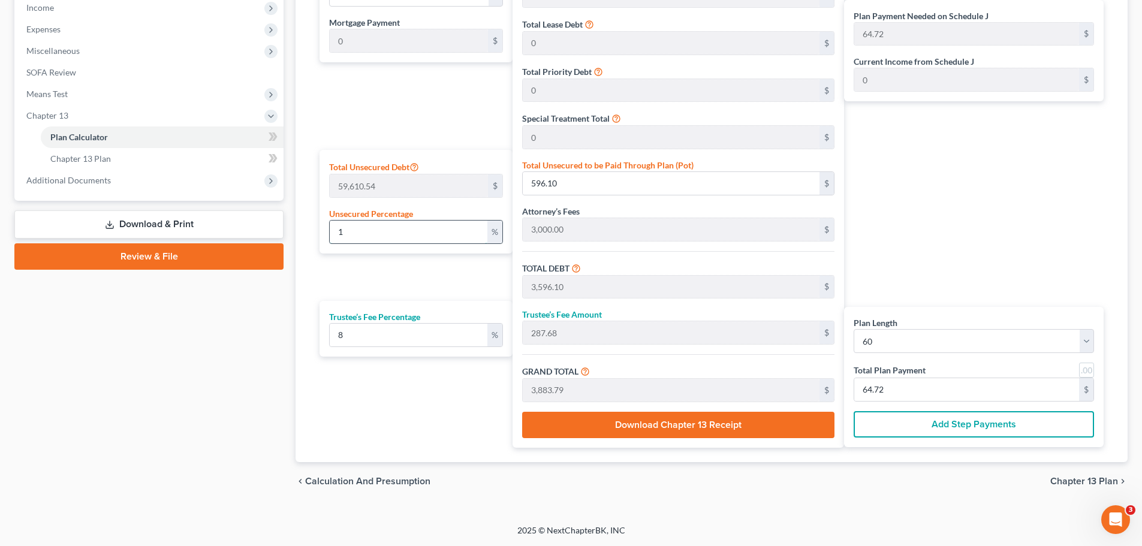
type input "5,961.05"
type input "8,961.05"
type input "716.88"
type input "9,677.93"
type input "161.29"
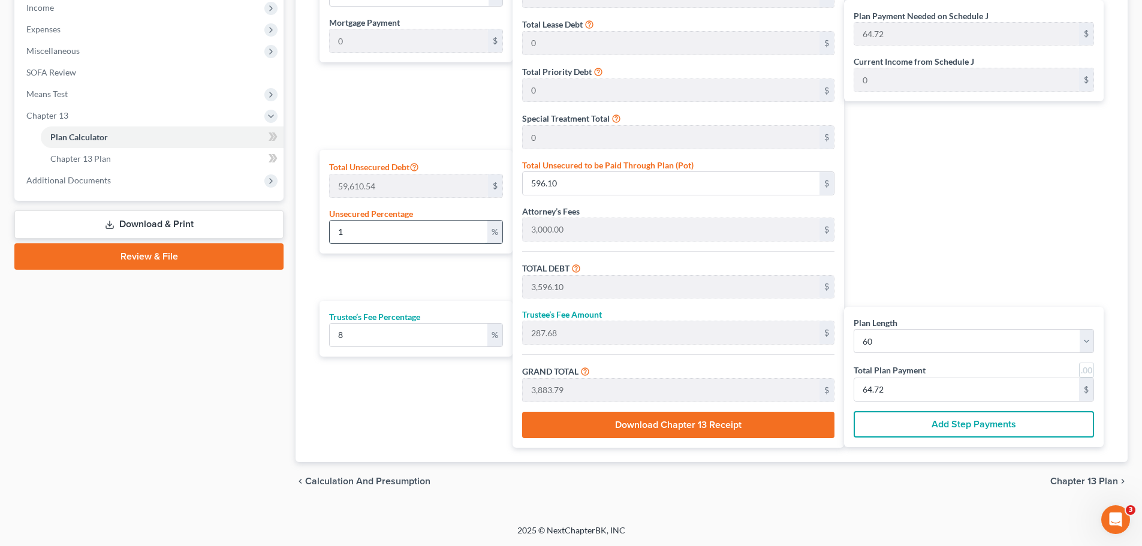
type input "161.29"
type input "100"
type input "59,610.54"
type input "62,610.54"
type input "5,008.84"
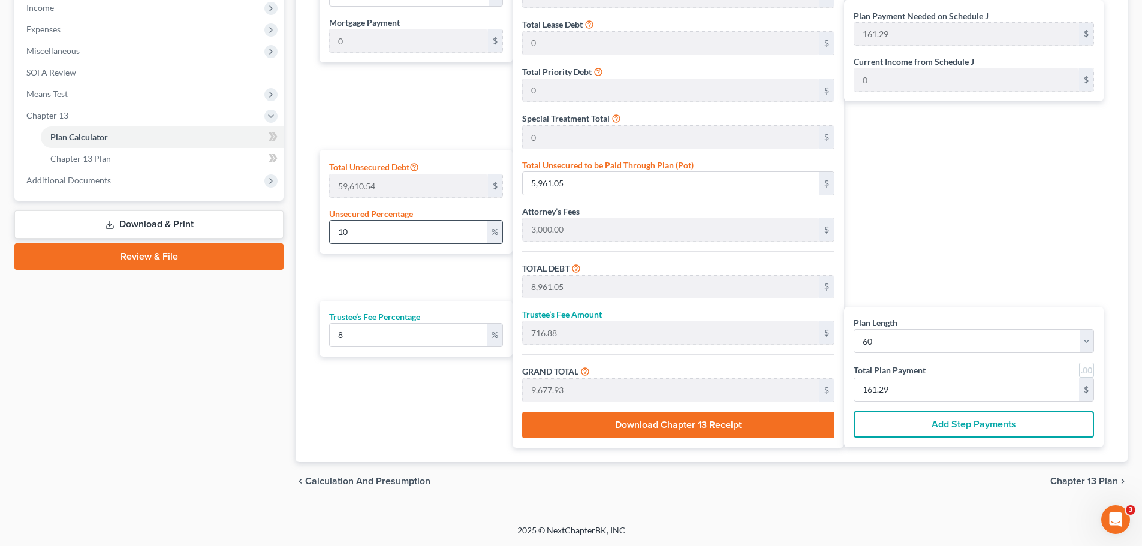
type input "67,619.38"
type input "1,126.98"
type input "100"
click at [911, 273] on div "Plan Payment Needed on Schedule J 1,126.98 $ Current Income from Schedule J 0 $…" at bounding box center [977, 204] width 266 height 487
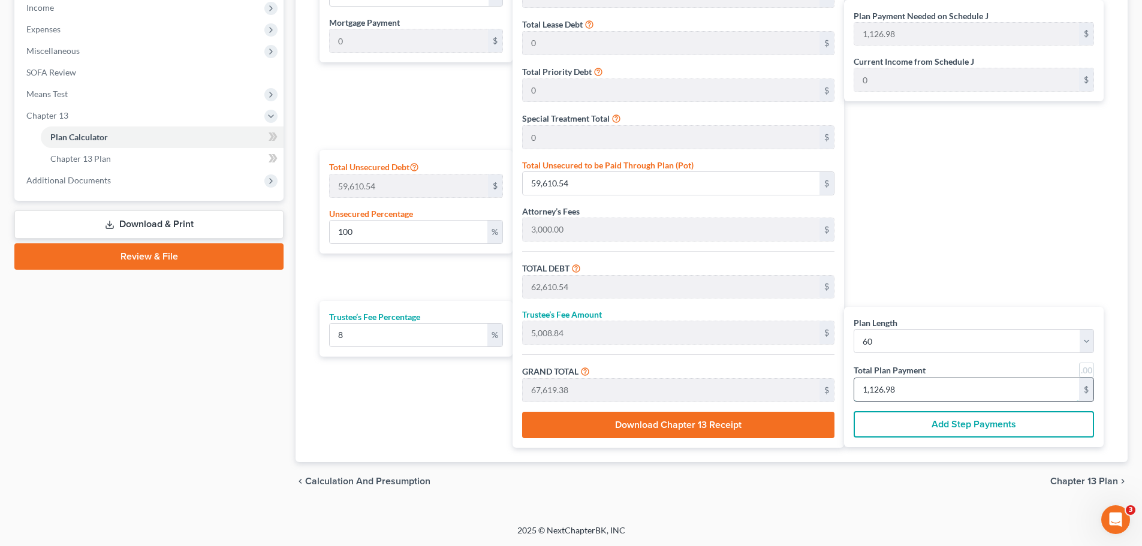
click at [911, 396] on input "1,126.98" at bounding box center [966, 389] width 225 height 23
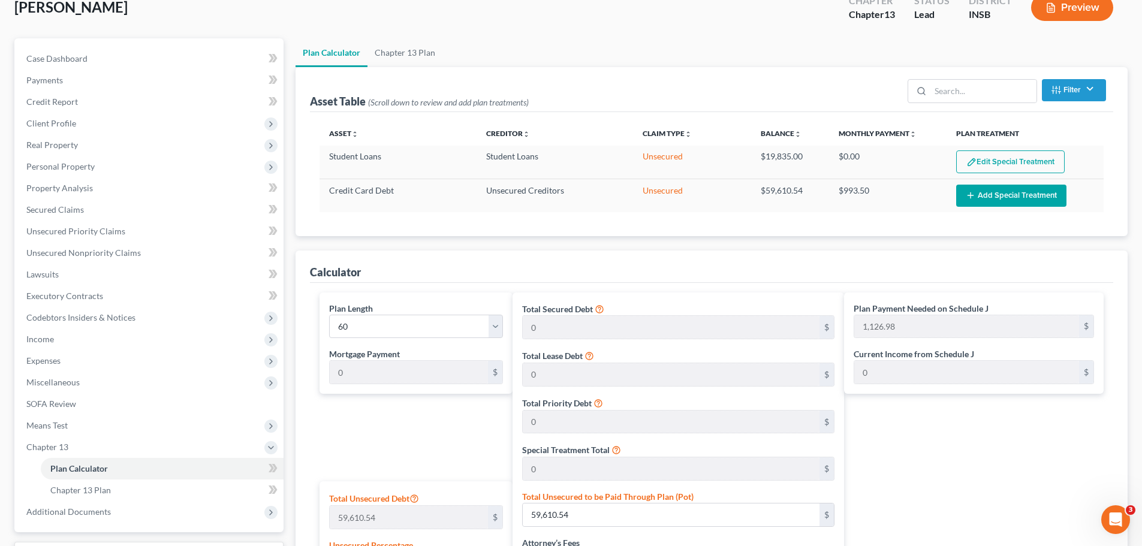
scroll to position [0, 0]
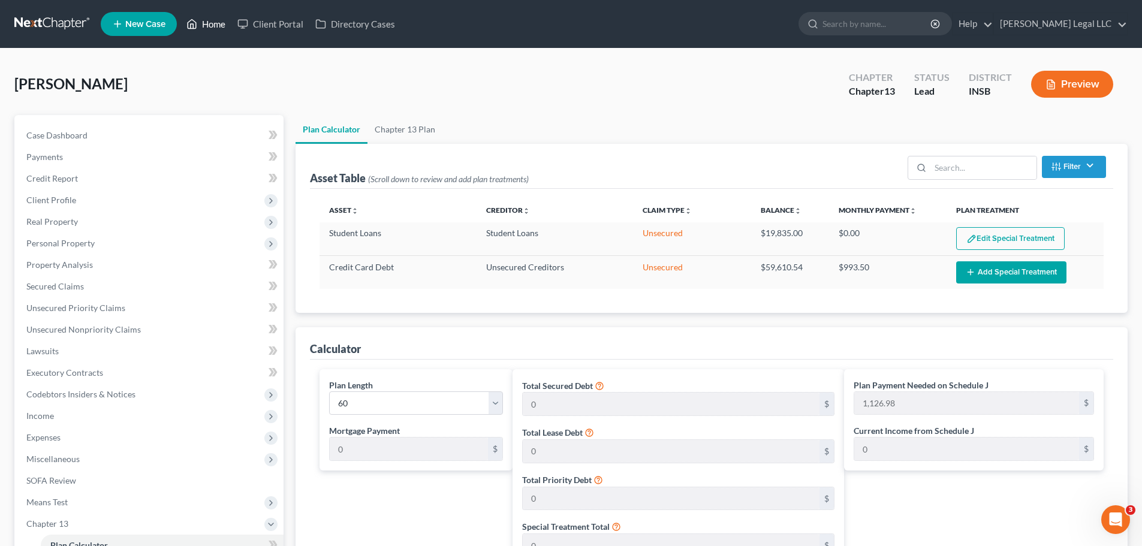
click at [212, 17] on link "Home" at bounding box center [205, 24] width 51 height 22
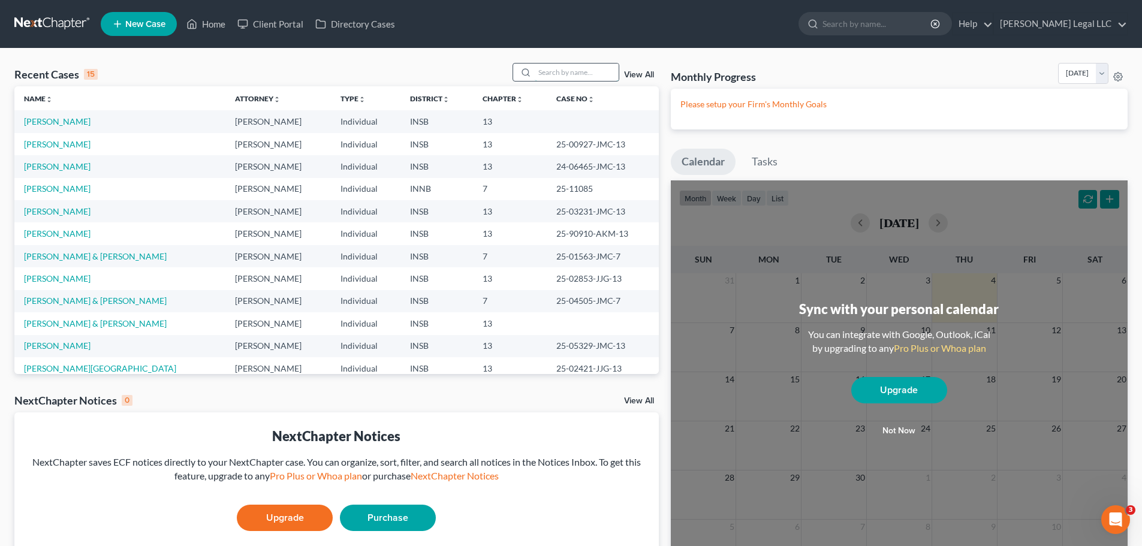
click at [559, 79] on input "search" at bounding box center [577, 72] width 84 height 17
type input "greta"
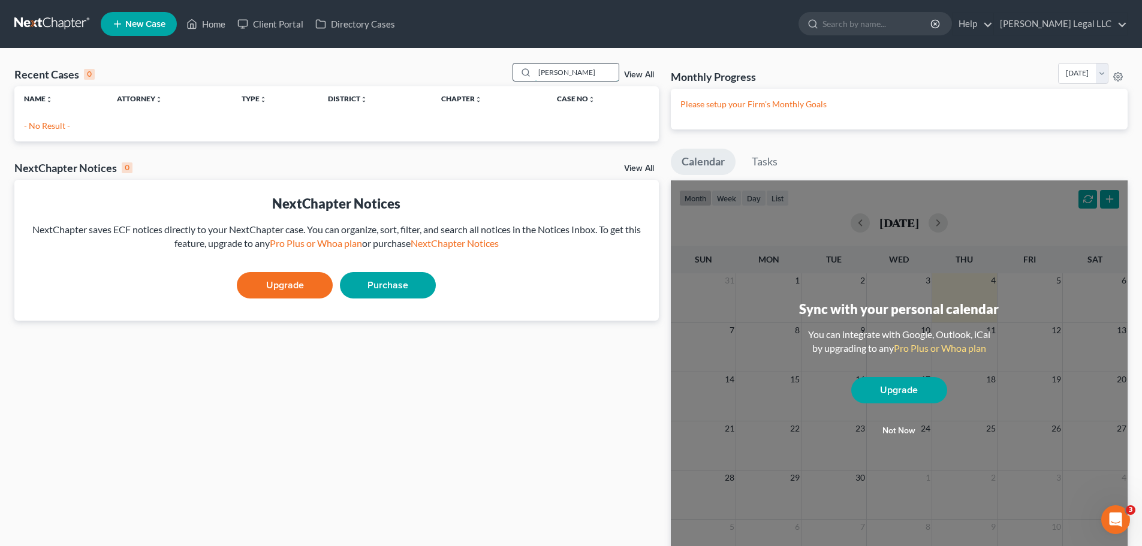
click at [548, 73] on input "greta" at bounding box center [577, 72] width 84 height 17
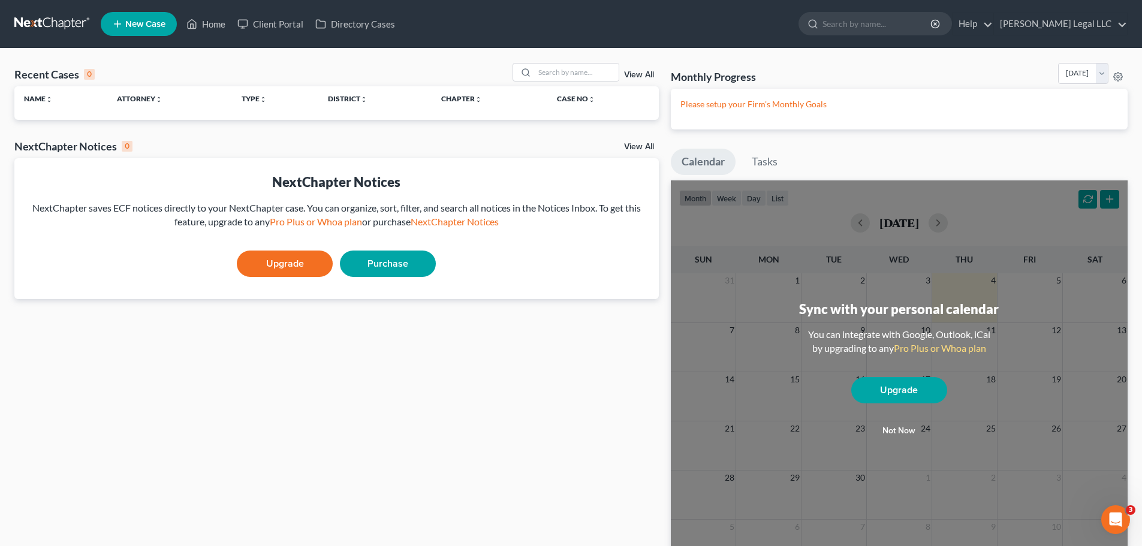
click at [327, 323] on div "Recent Cases 0 View All Name unfold_more expand_more expand_less Attorney unfol…" at bounding box center [336, 326] width 657 height 526
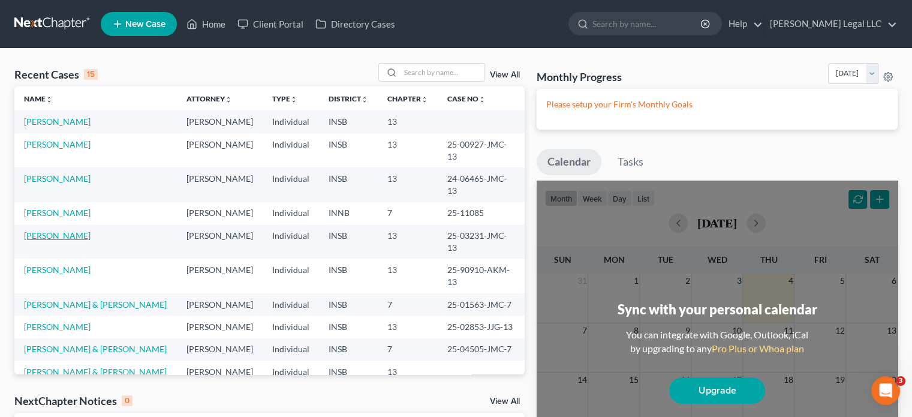
click at [49, 230] on link "Klein, Tracey" at bounding box center [57, 235] width 67 height 10
select select "6"
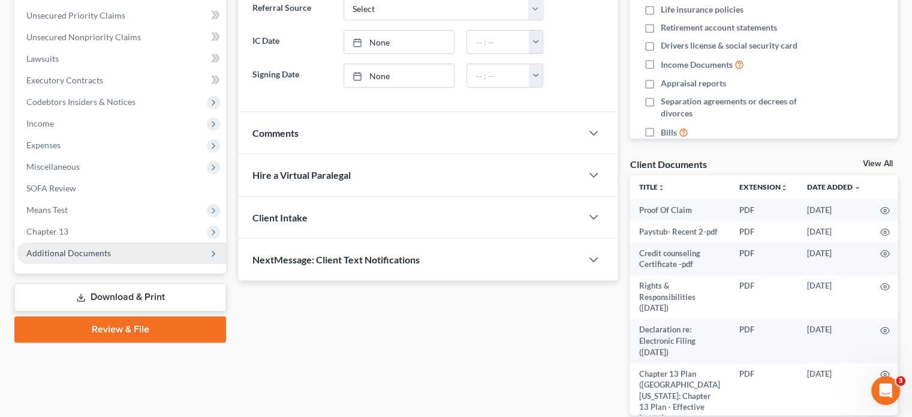
scroll to position [300, 0]
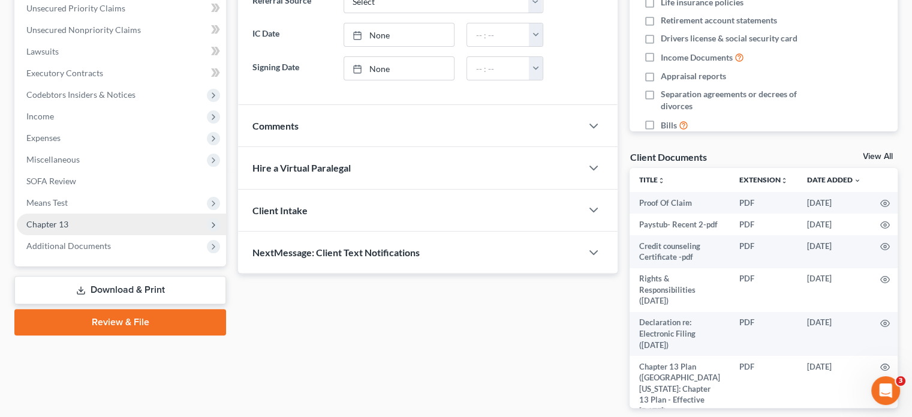
click at [59, 228] on span "Chapter 13" at bounding box center [47, 224] width 42 height 10
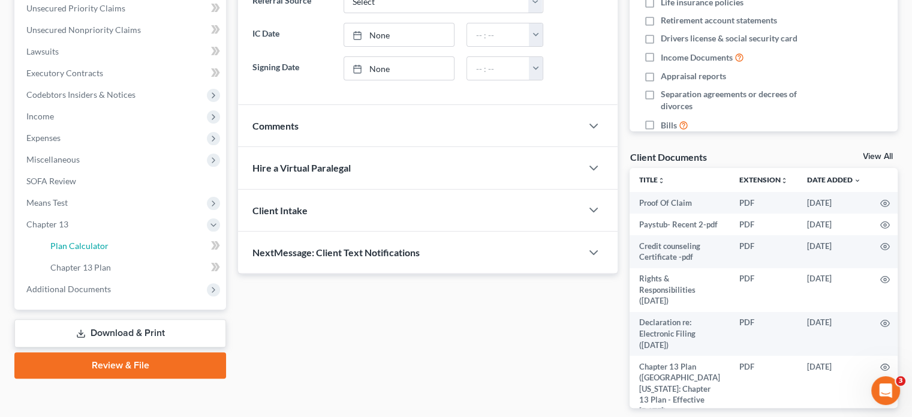
drag, startPoint x: 59, startPoint y: 242, endPoint x: 9, endPoint y: 246, distance: 50.5
click at [59, 243] on span "Plan Calculator" at bounding box center [79, 245] width 58 height 10
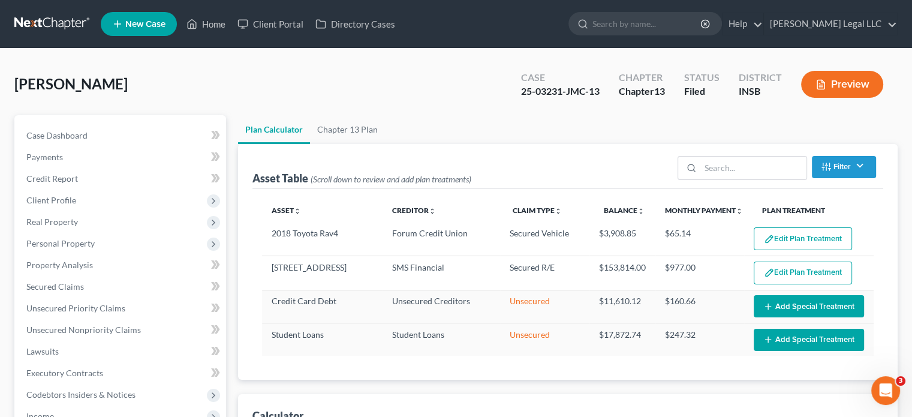
select select "59"
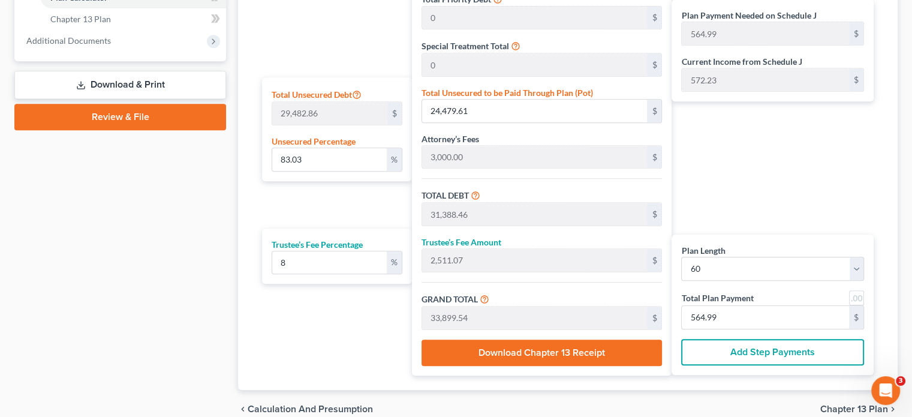
scroll to position [483, 0]
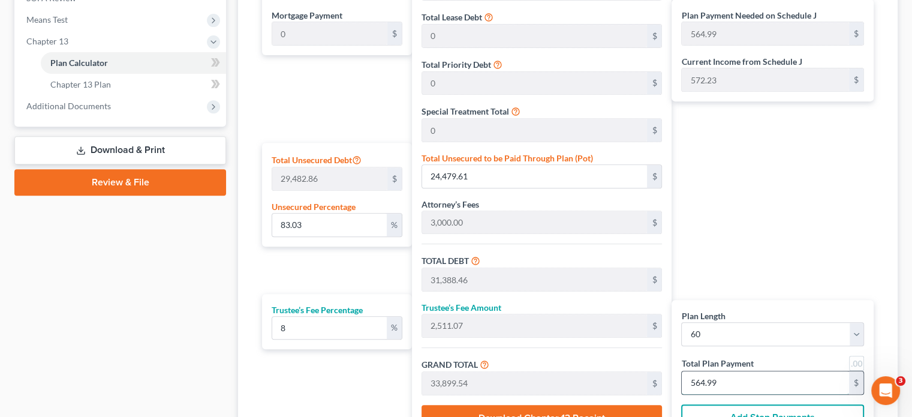
click at [766, 377] on input "564.99" at bounding box center [765, 382] width 167 height 23
type input "0"
type input "277.77"
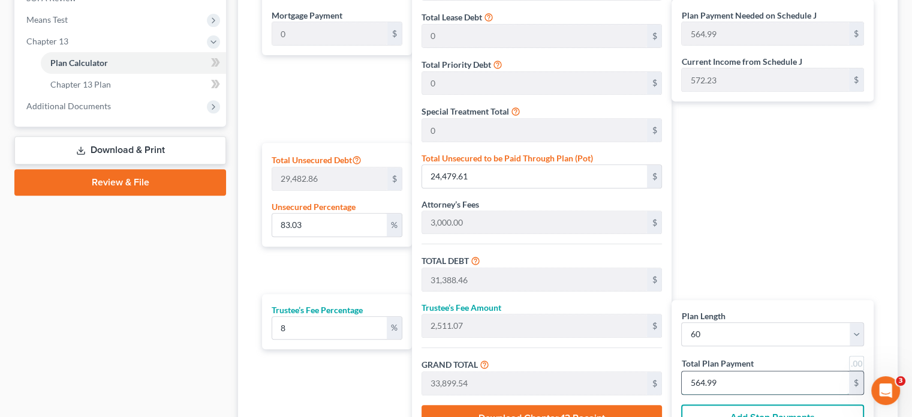
type input "22.22"
type input "300.00"
type input "5"
type input "3,111.11"
type input "248.88"
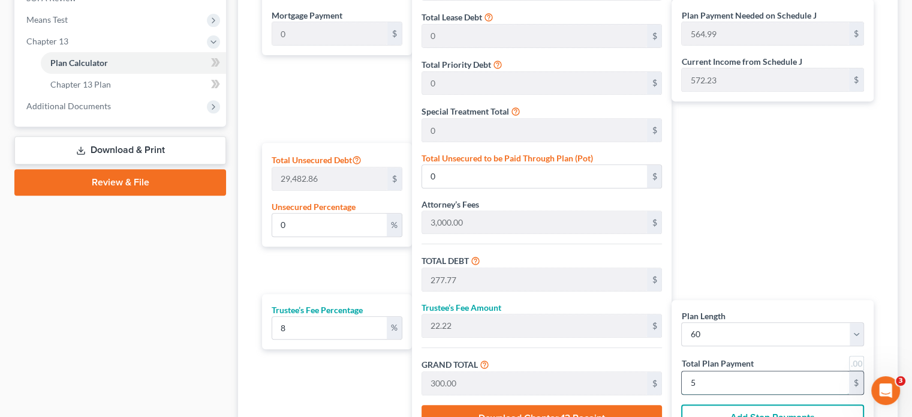
type input "3,360.00"
type input "565"
type input "83.03"
type input "24,480.03"
type input "31,388.88"
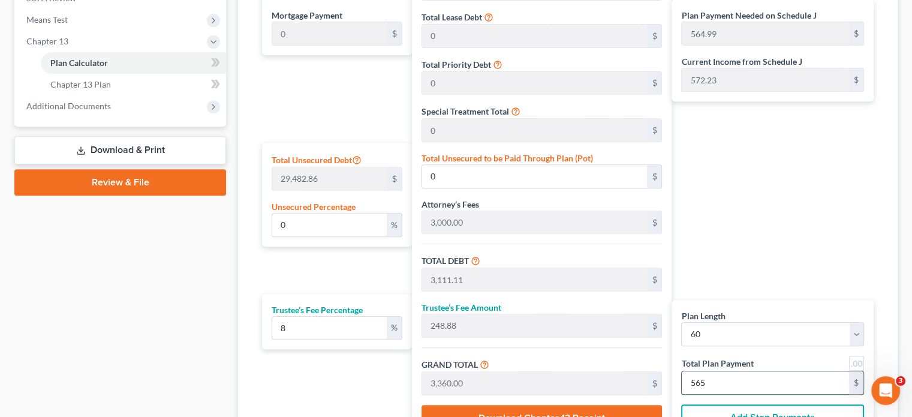
type input "2,511.11"
type input "33,900.00"
type input "565"
click at [758, 221] on div "Plan Payment Needed on Schedule J 564.99 $ Current Income from Schedule J 572.2…" at bounding box center [776, 196] width 208 height 487
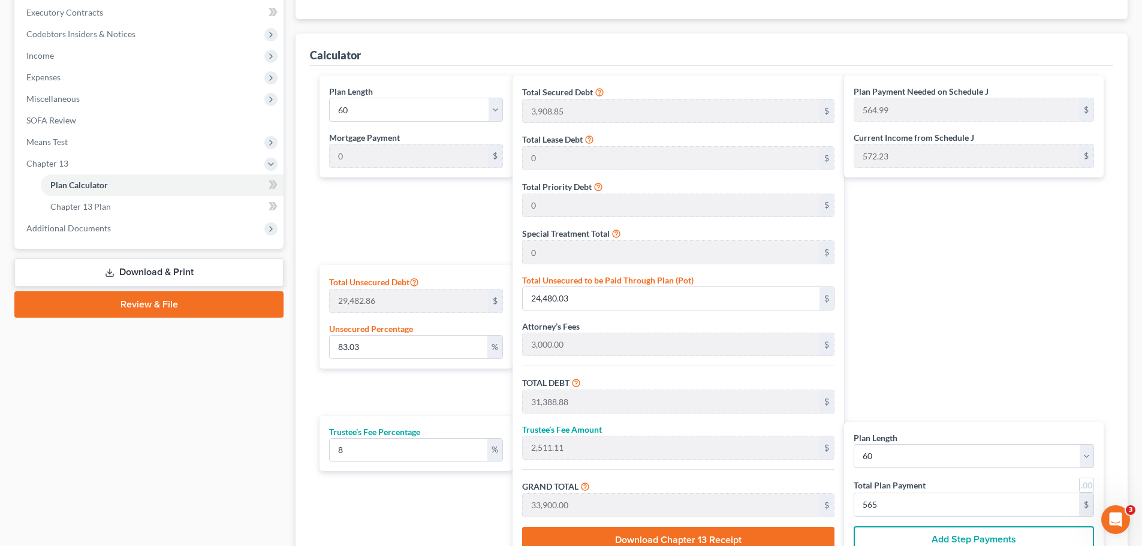
scroll to position [363, 0]
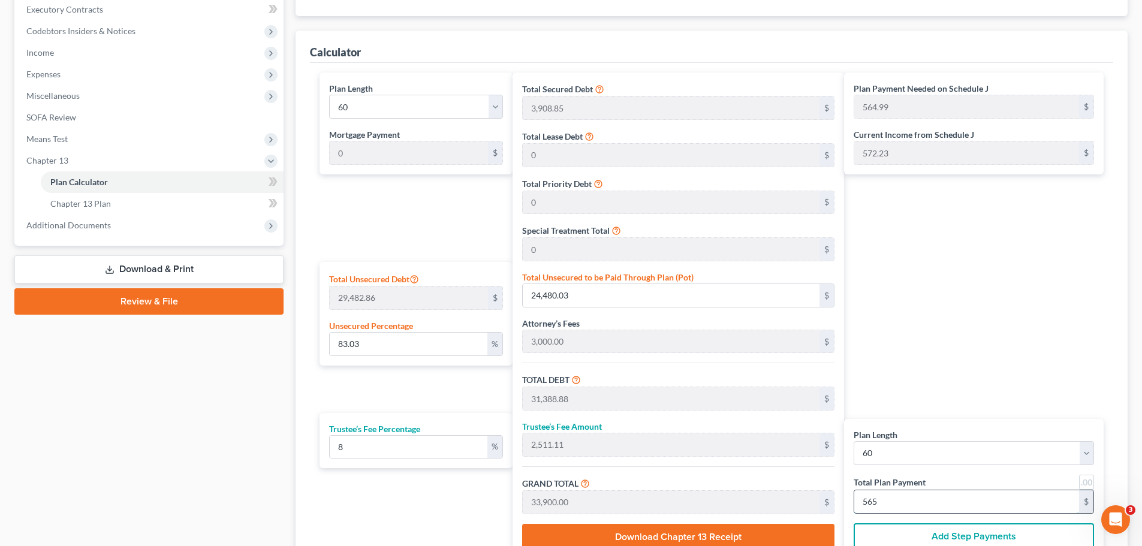
click at [879, 416] on input "565" at bounding box center [966, 501] width 225 height 23
type input "0"
type input "277.77"
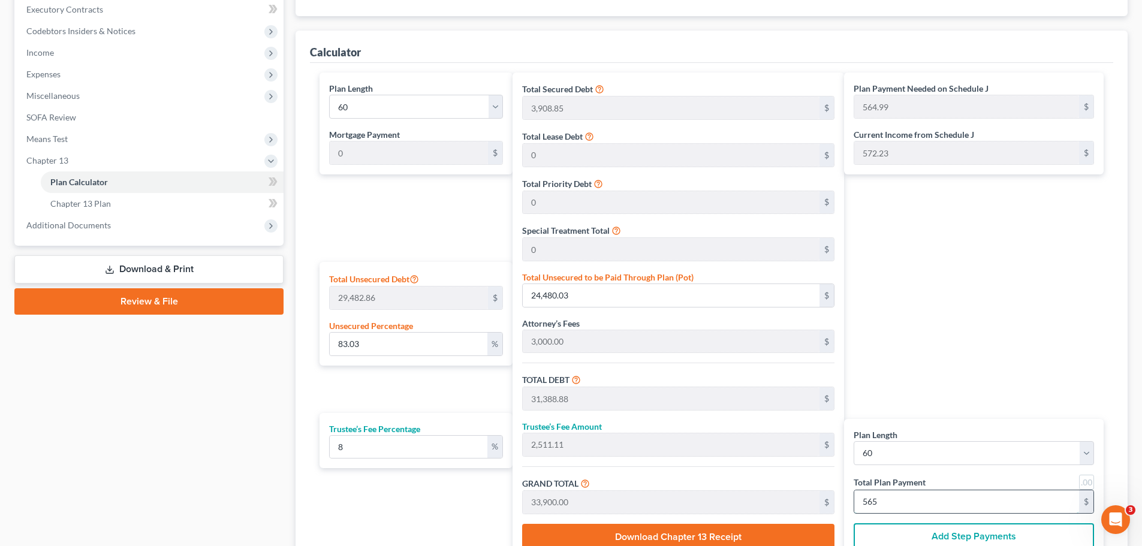
type input "22.22"
type input "300.00"
type input "5"
type input "3,166.66"
type input "253.33"
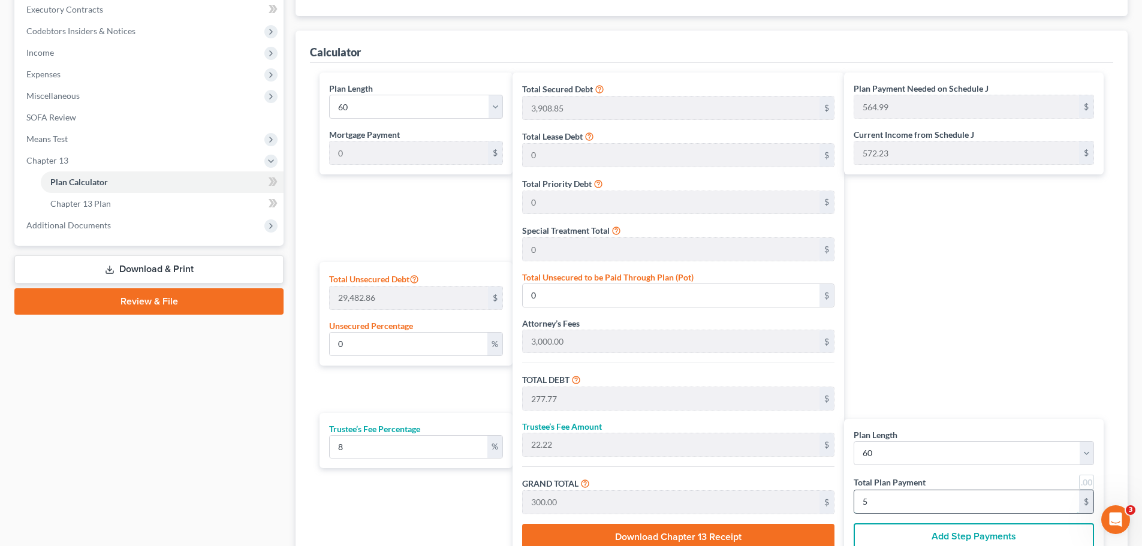
type input "3,420.00"
type input "575"
type input "84.92"
type input "25,035.59"
type input "31,944.44"
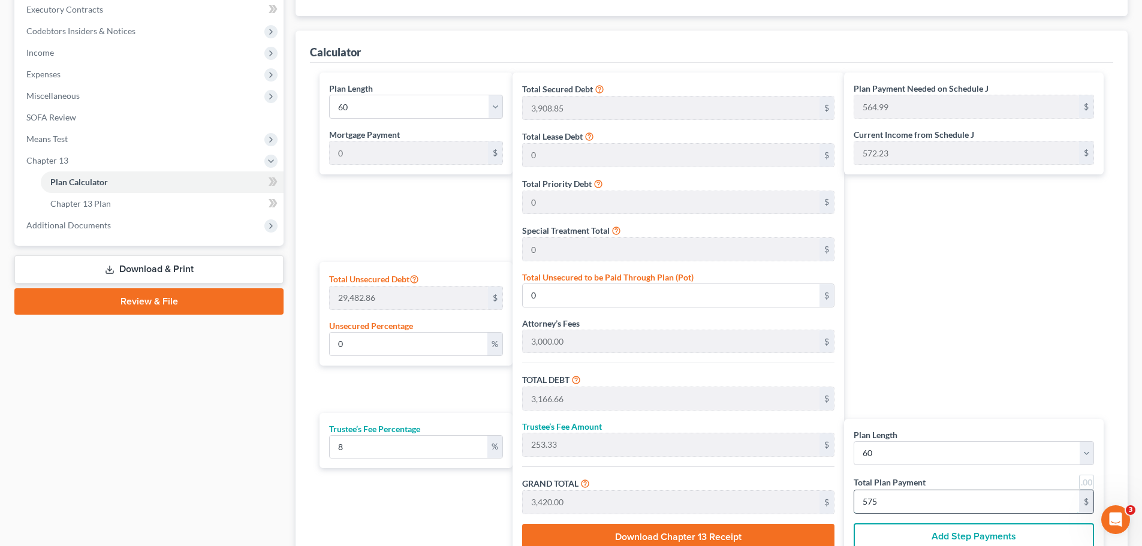
type input "2,555.55"
type input "34,500.00"
type input "0"
type input "3,166.66"
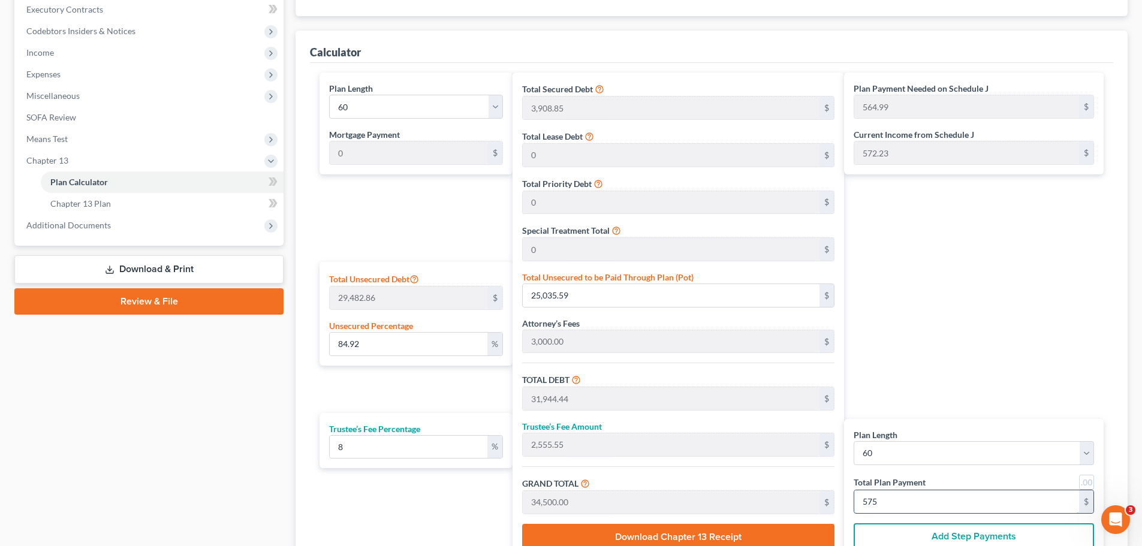
type input "253.33"
type input "3,420.00"
type input "57"
type input "277.77"
type input "22.22"
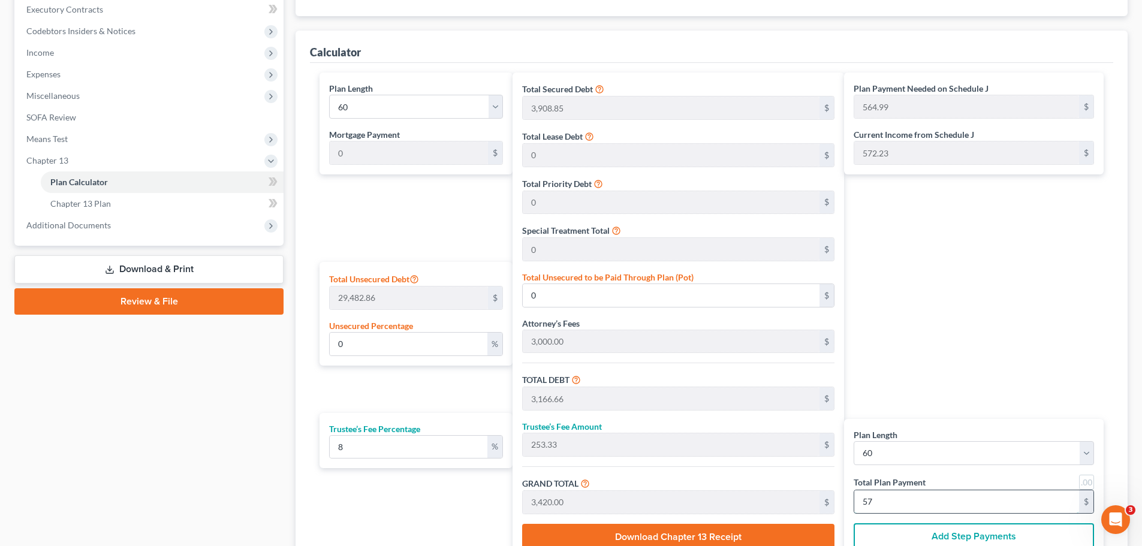
type input "300.00"
type input "5"
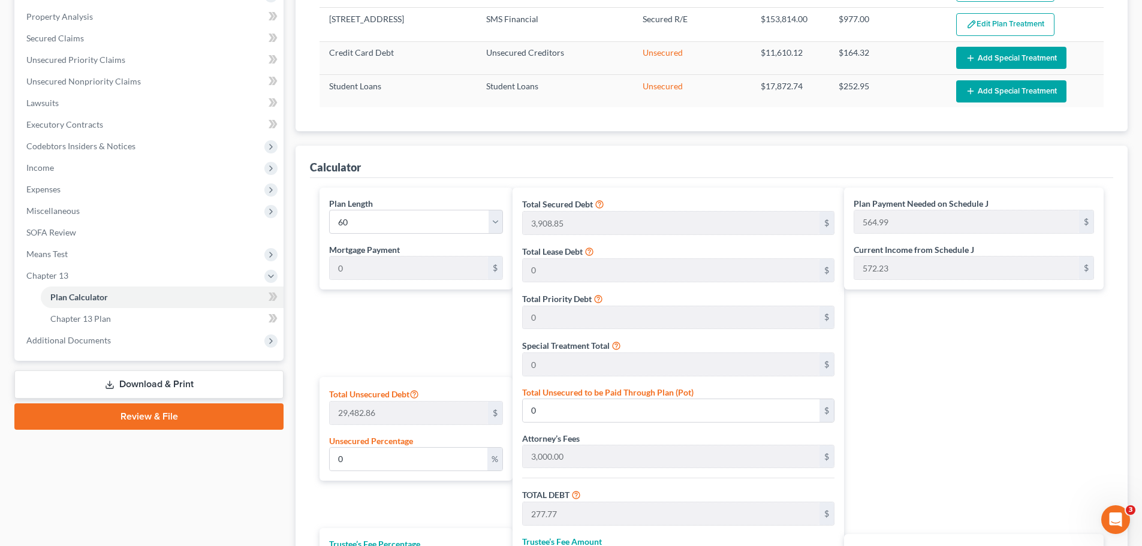
scroll to position [360, 0]
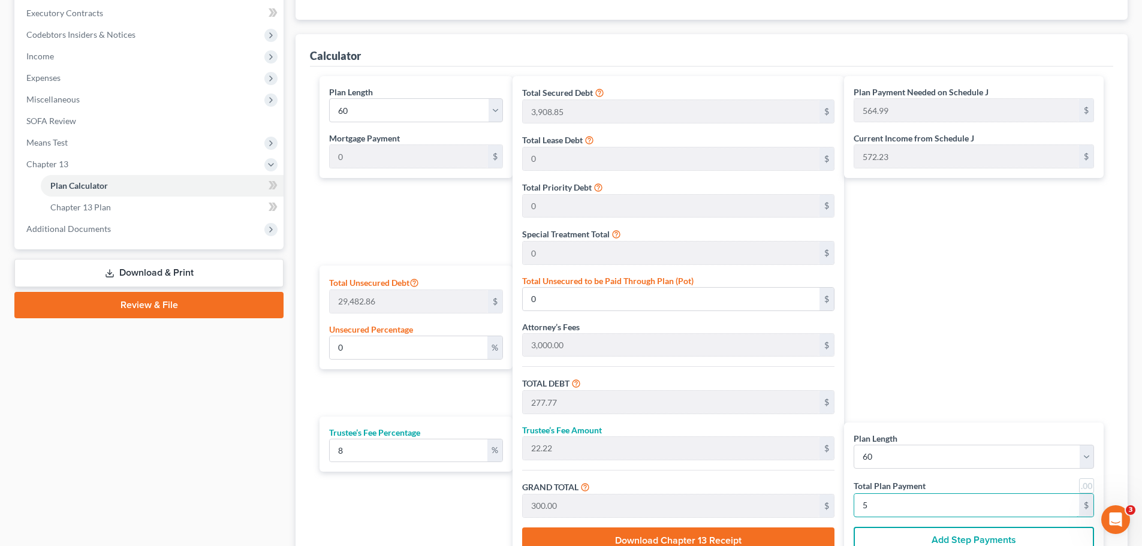
type input "3,111.11"
type input "248.88"
type input "3,360.00"
type input "56"
type input "83.03"
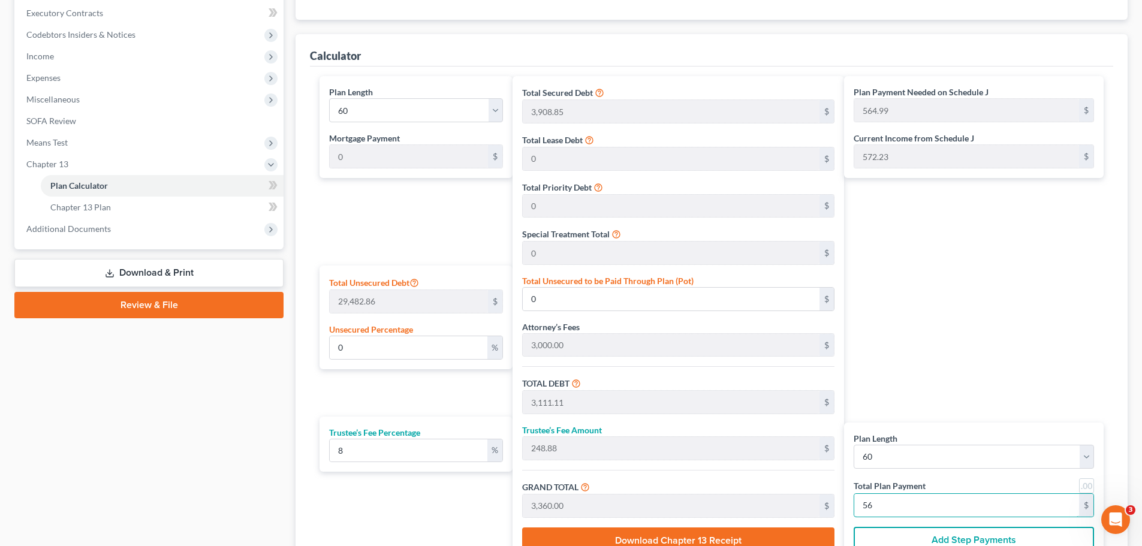
type input "24,480.03"
type input "31,388.88"
type input "2,511.11"
type input "33,900.00"
type input "565"
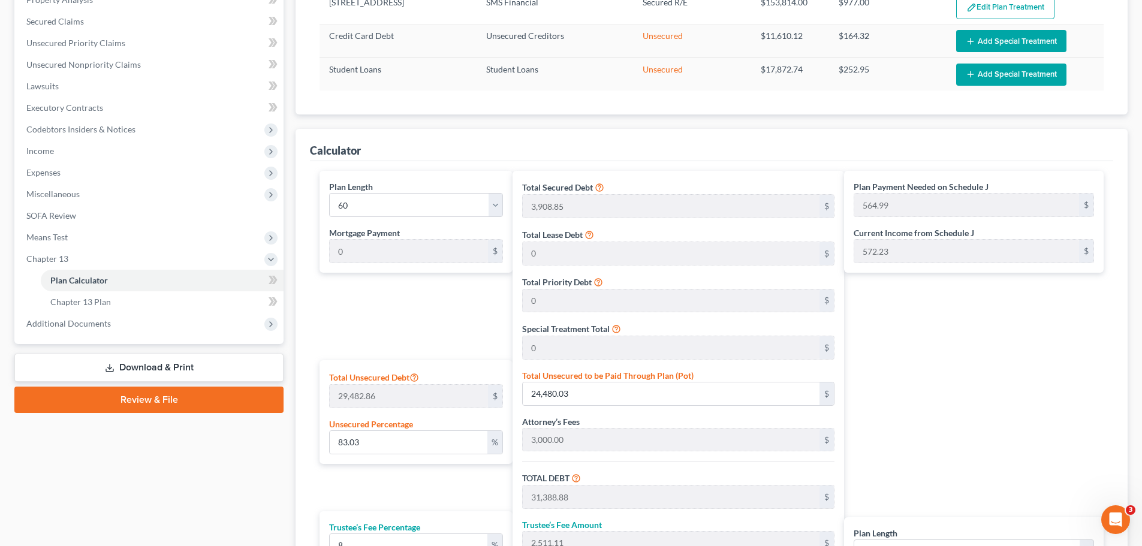
scroll to position [0, 0]
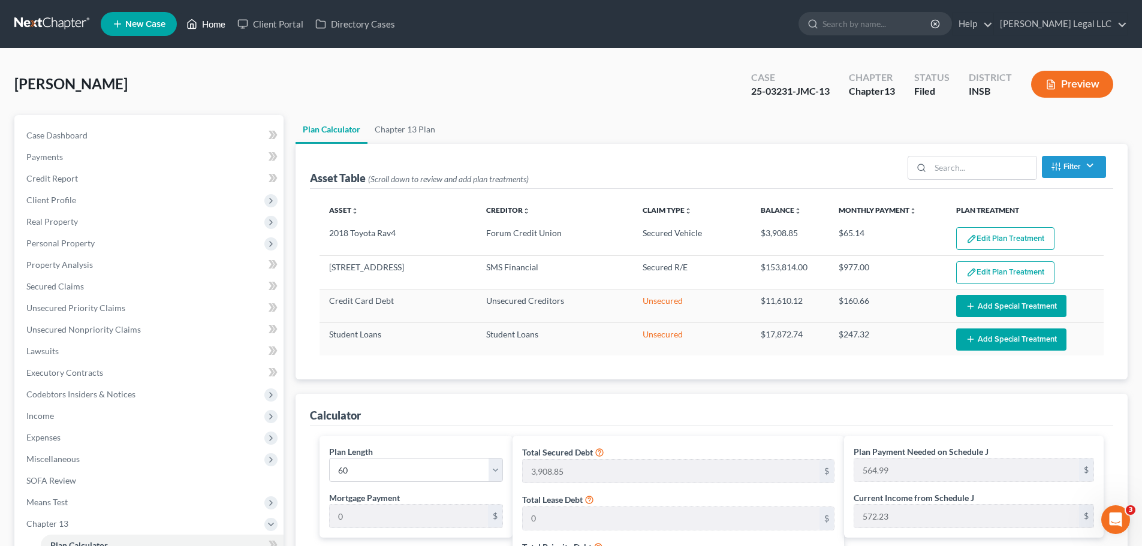
click at [190, 22] on icon at bounding box center [191, 24] width 11 height 14
